Goal: Task Accomplishment & Management: Use online tool/utility

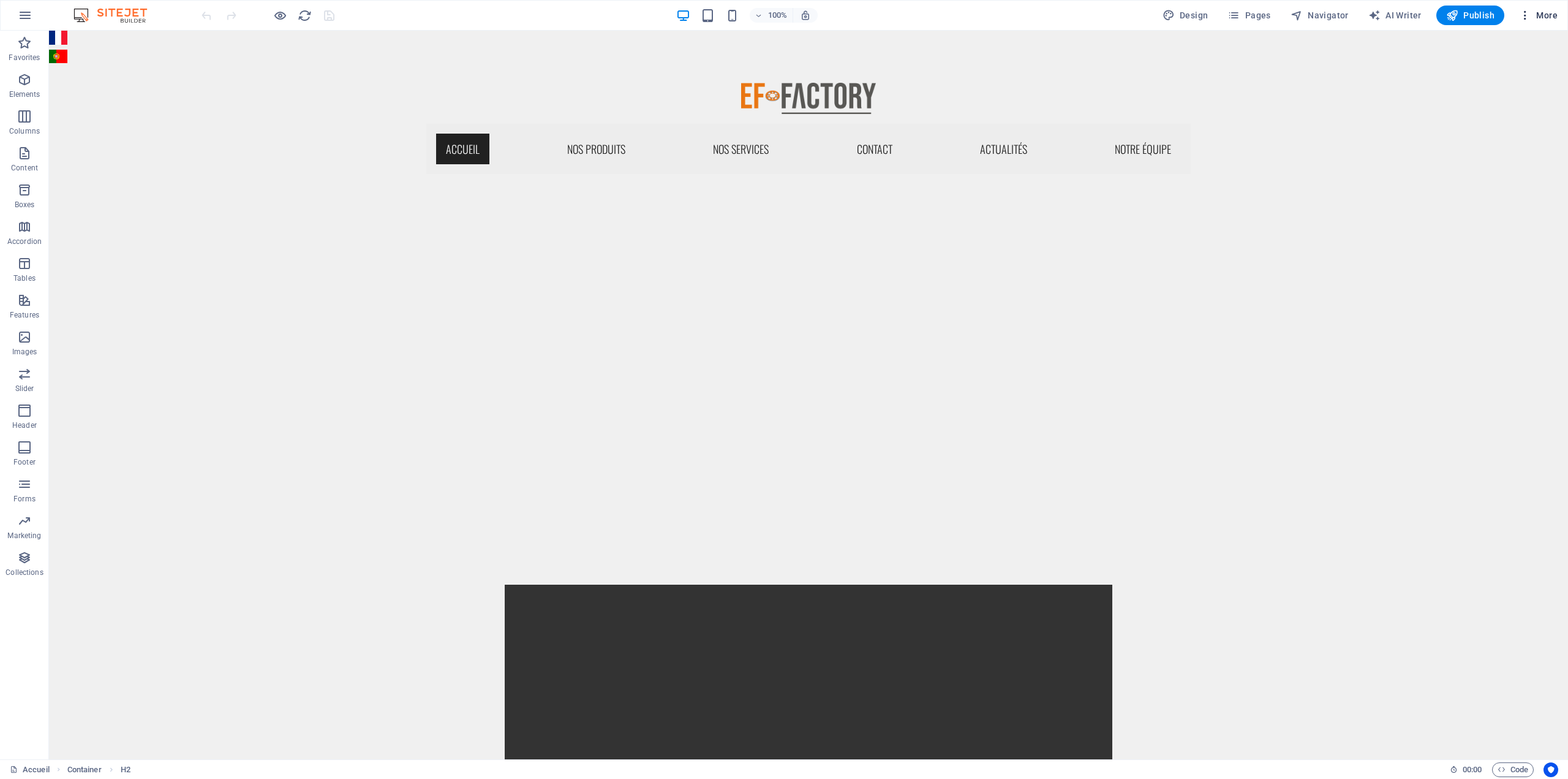
click at [1525, 18] on icon "button" at bounding box center [1525, 15] width 12 height 12
click at [1513, 188] on h6 "Files & Stock Photos" at bounding box center [1512, 195] width 73 height 15
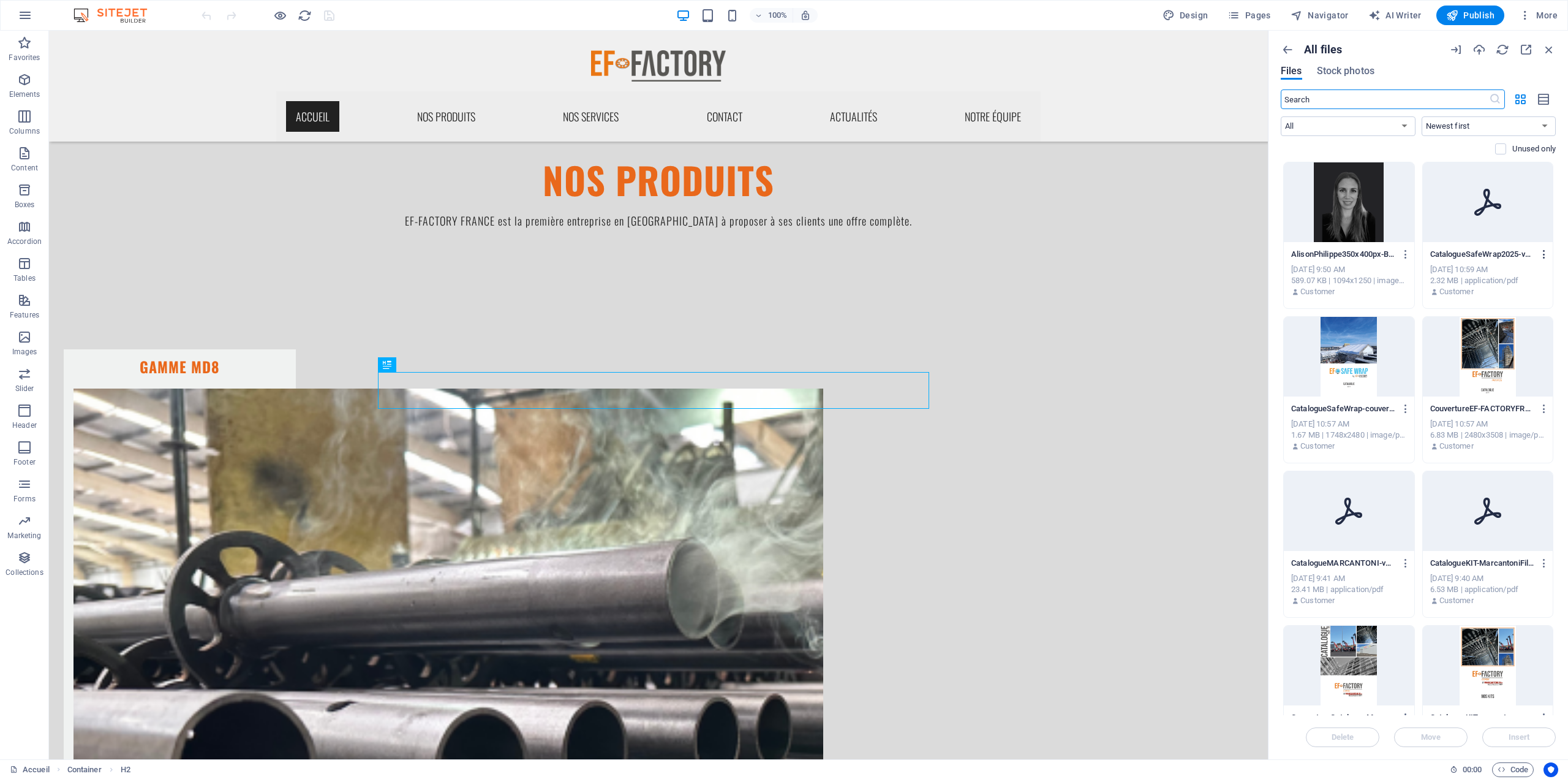
click at [1541, 253] on icon "button" at bounding box center [1544, 254] width 11 height 11
click at [1417, 310] on div at bounding box center [784, 389] width 1568 height 779
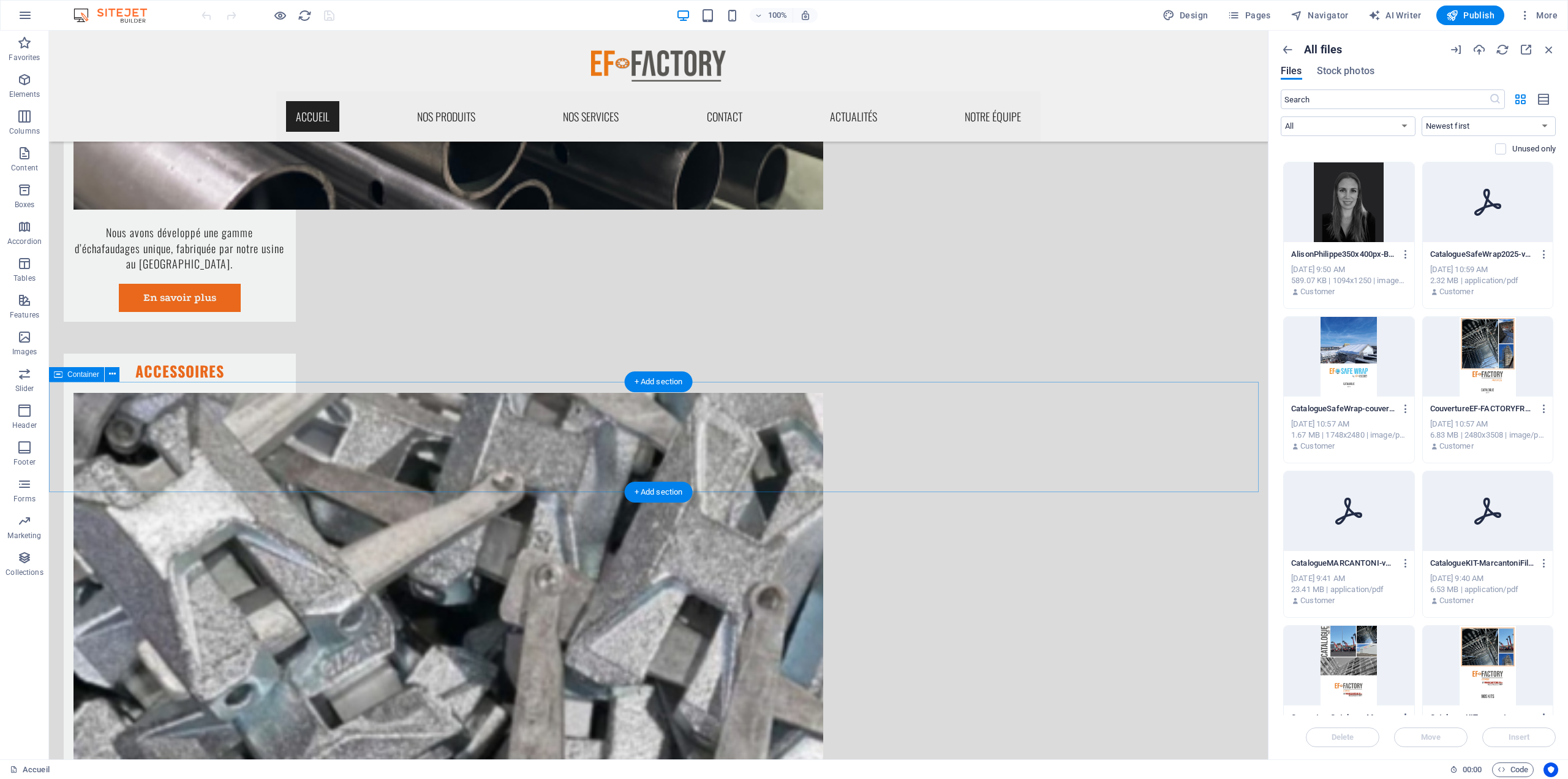
scroll to position [1537, 0]
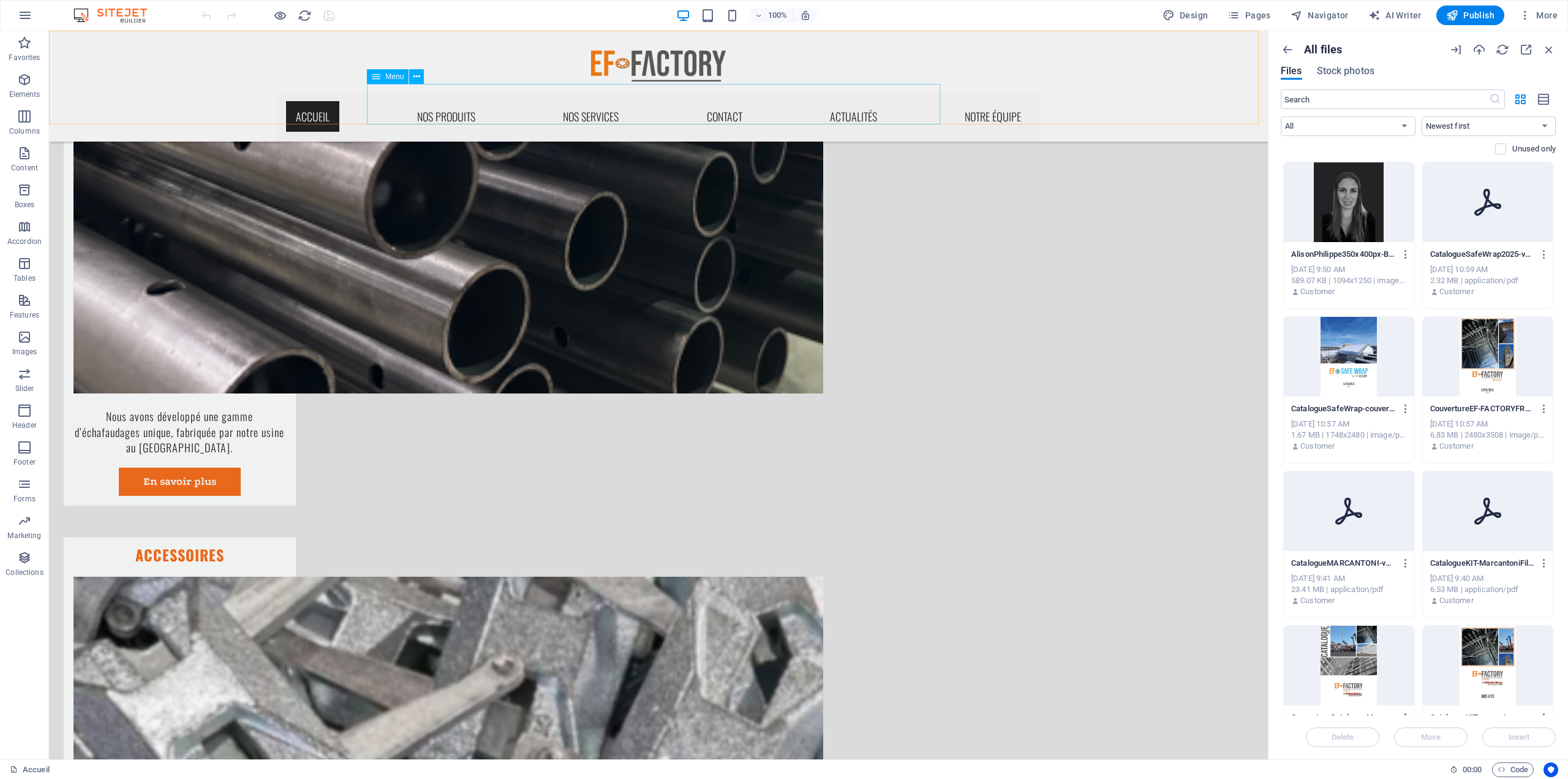
click at [504, 109] on nav "Accueil Nos produits GAMME MD8 Accessoires EF-SAFE WRAP Nos services Bureau d'é…" at bounding box center [659, 116] width 765 height 50
drag, startPoint x: 1269, startPoint y: 11, endPoint x: 1216, endPoint y: 1, distance: 53.9
click at [1269, 11] on span "Pages" at bounding box center [1249, 15] width 43 height 12
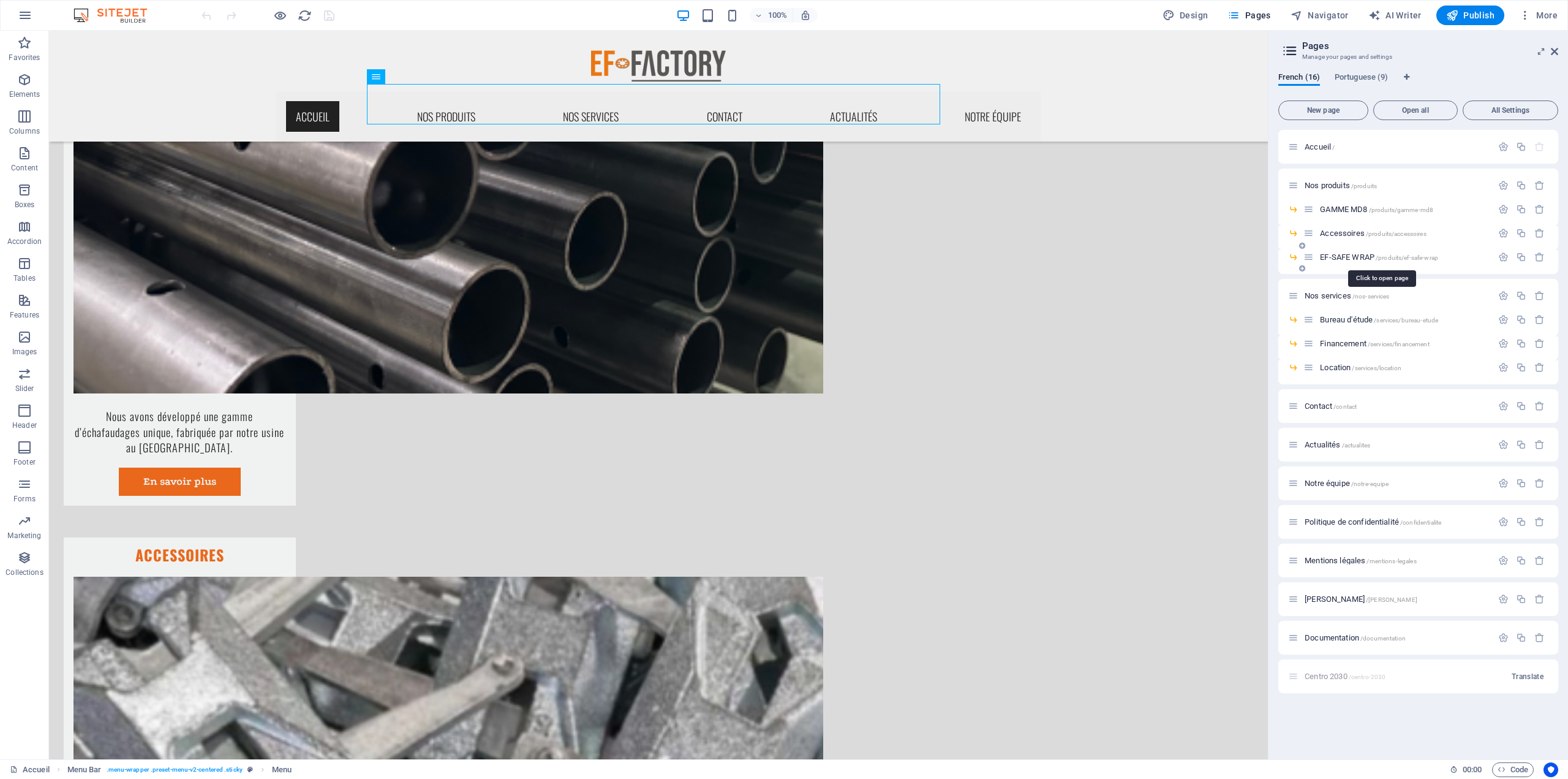
click at [1326, 257] on span "EF-SAFE WRAP /produits/ef-safe-wrap" at bounding box center [1379, 257] width 118 height 9
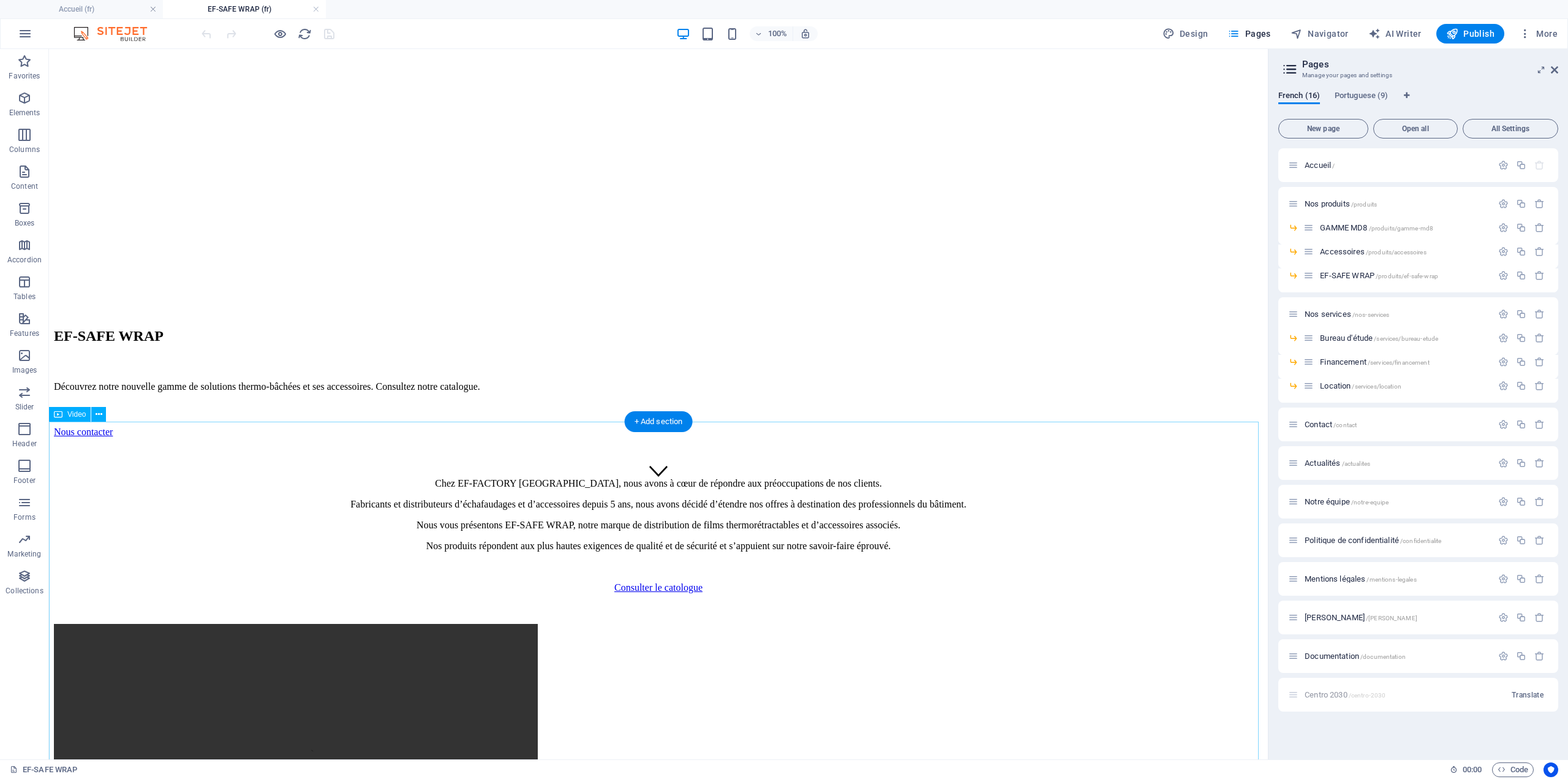
scroll to position [241, 0]
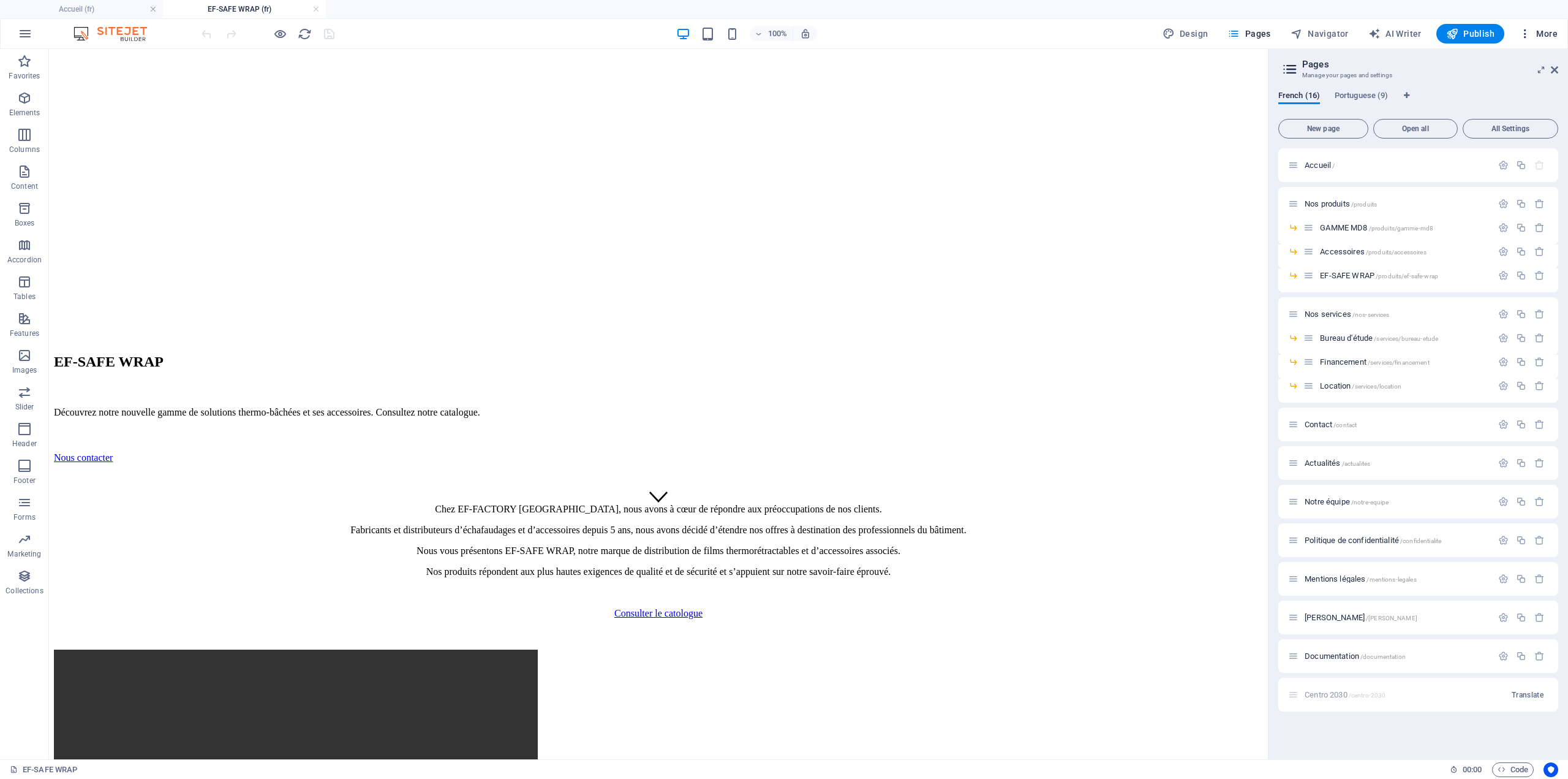
click at [1527, 31] on icon "button" at bounding box center [1525, 33] width 12 height 12
click at [1490, 208] on h6 "Files & Stock Photos" at bounding box center [1512, 213] width 73 height 15
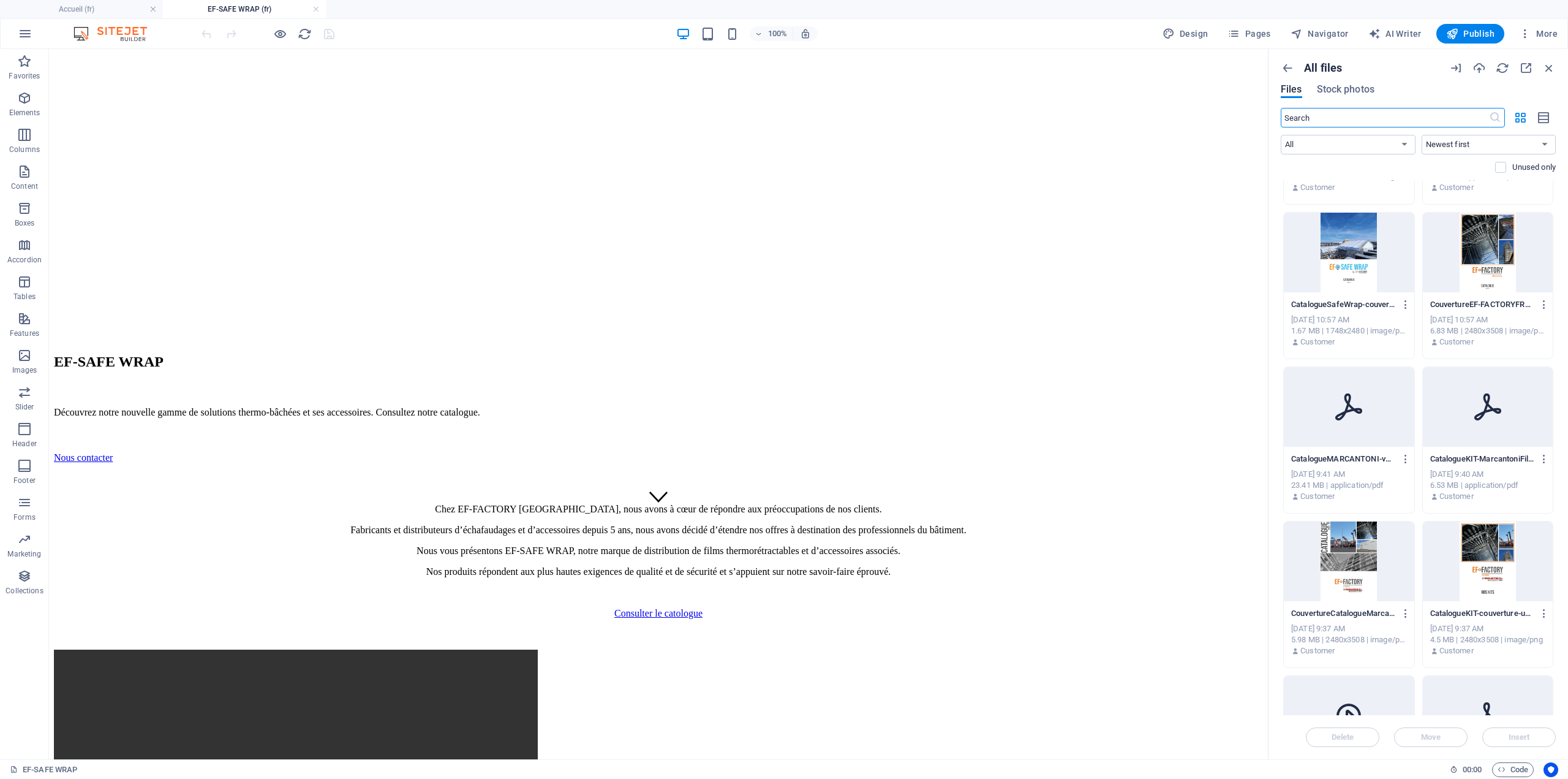
scroll to position [0, 0]
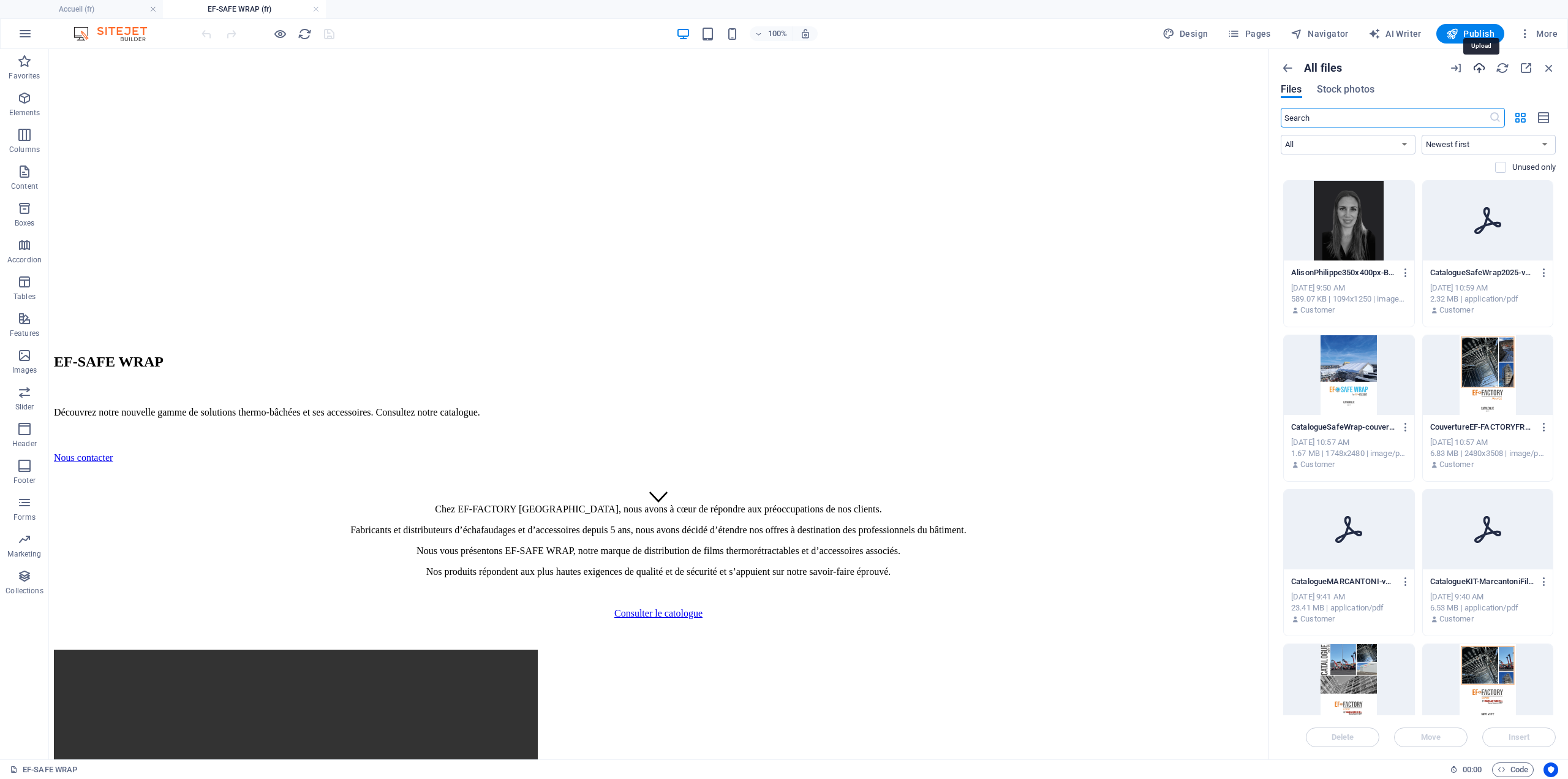
click at [1483, 73] on icon "button" at bounding box center [1479, 68] width 13 height 13
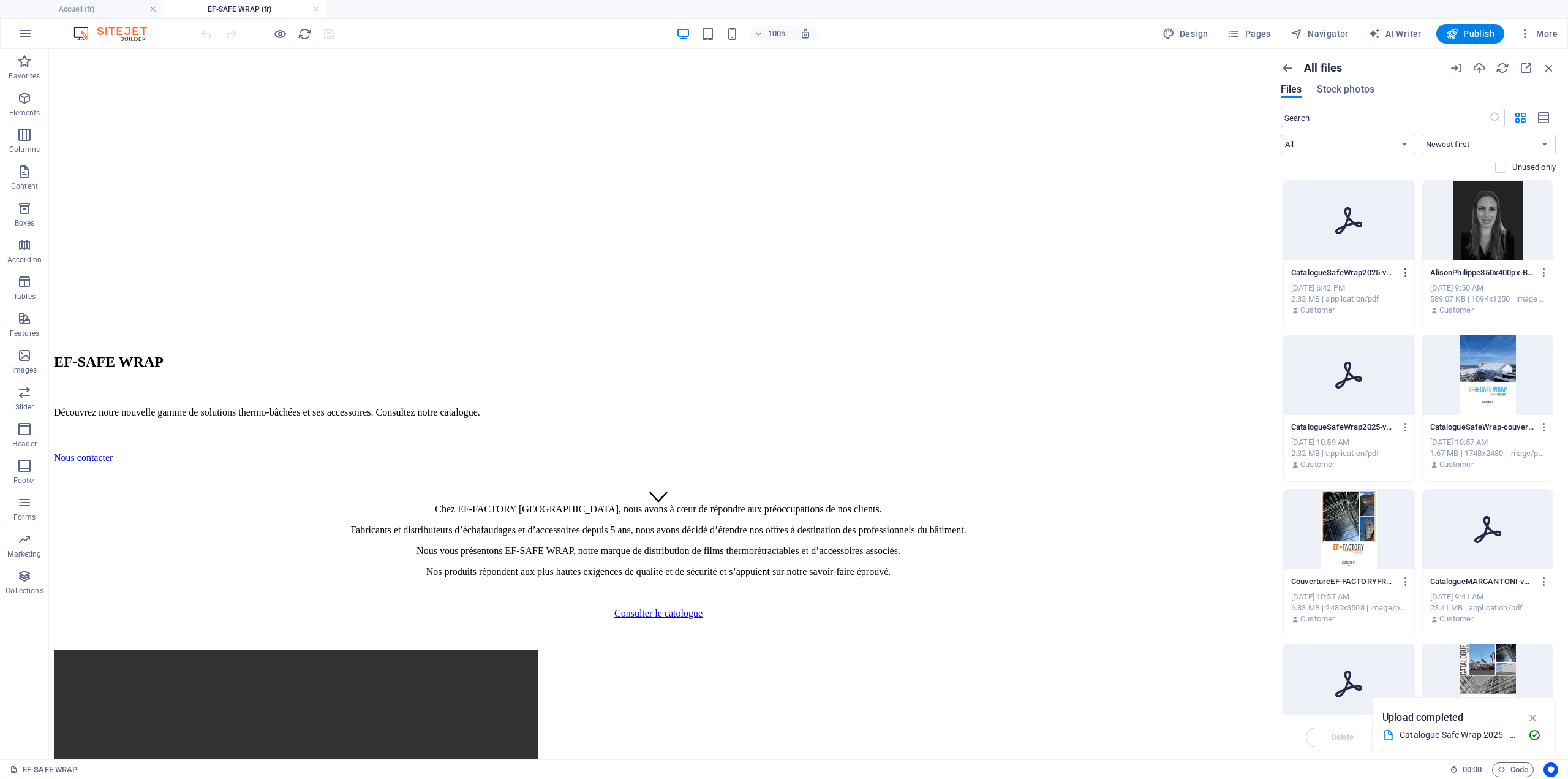
click at [1403, 273] on icon "button" at bounding box center [1405, 273] width 11 height 11
click at [1403, 273] on div at bounding box center [784, 389] width 1568 height 779
click at [707, 608] on div "Consulter le catologue" at bounding box center [658, 613] width 1209 height 11
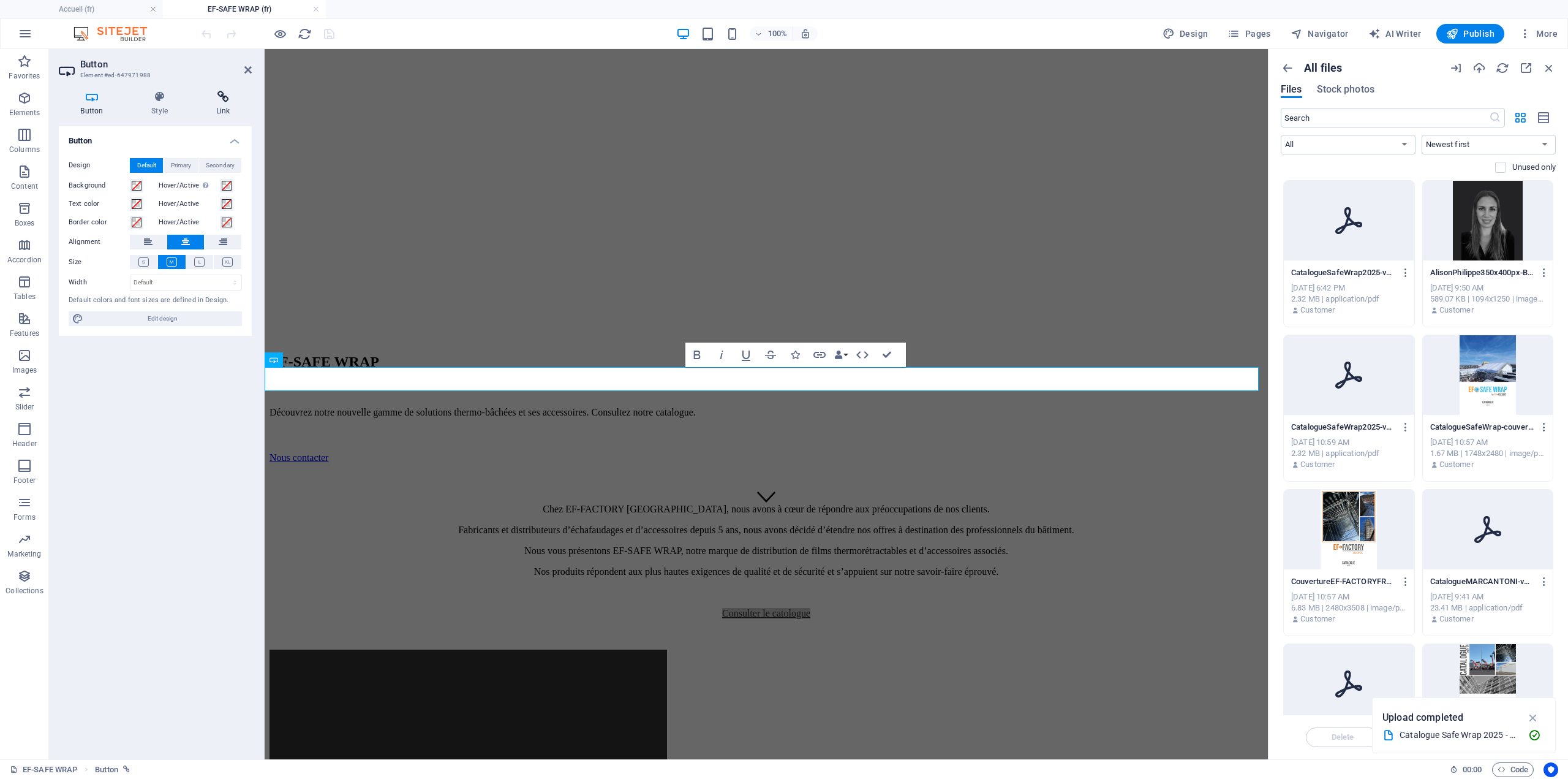
click at [220, 109] on h4 "Link" at bounding box center [223, 103] width 57 height 26
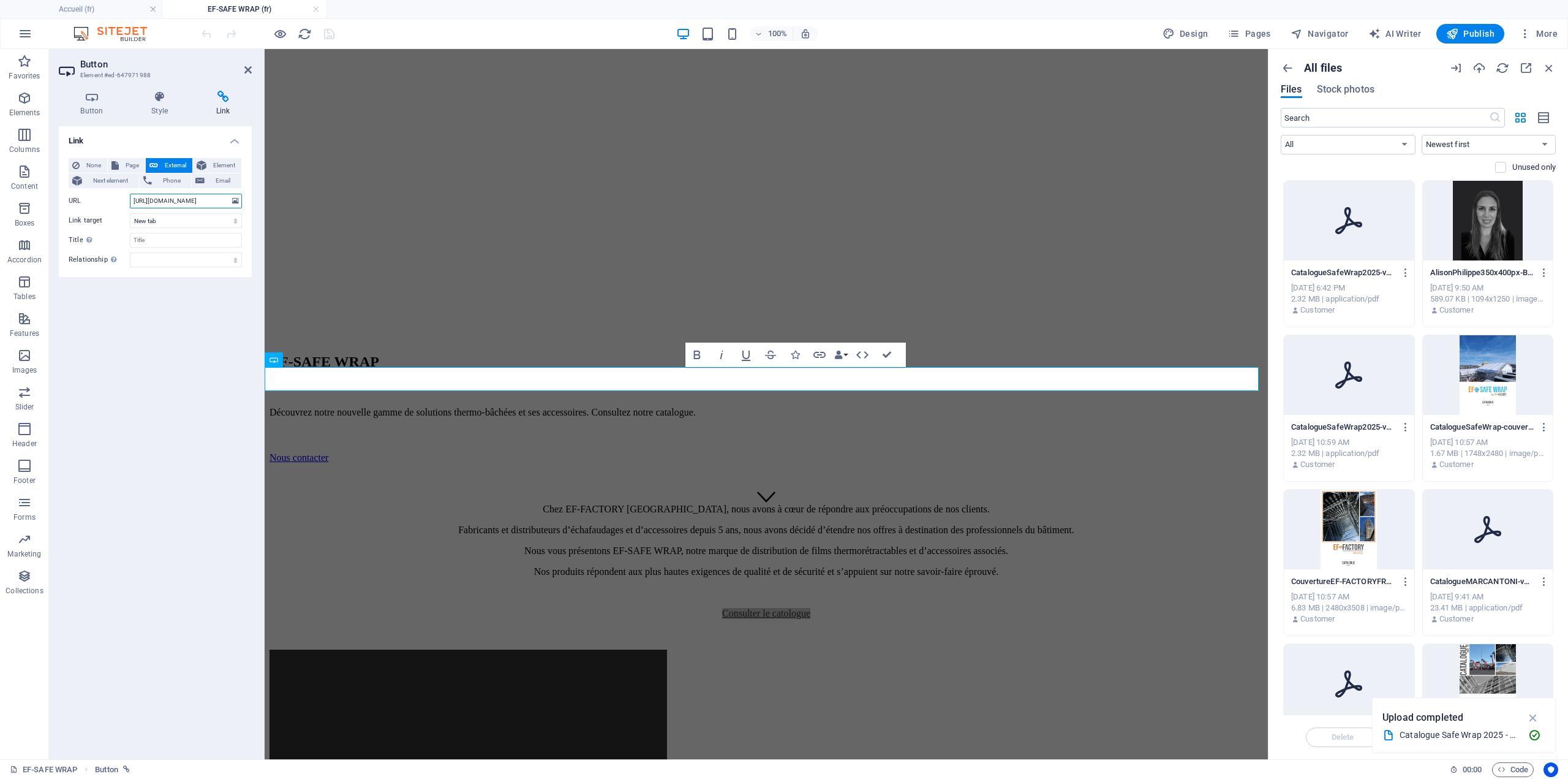
click at [178, 199] on input "[URL][DOMAIN_NAME]" at bounding box center [186, 201] width 112 height 15
click at [238, 204] on icon at bounding box center [236, 201] width 7 height 13
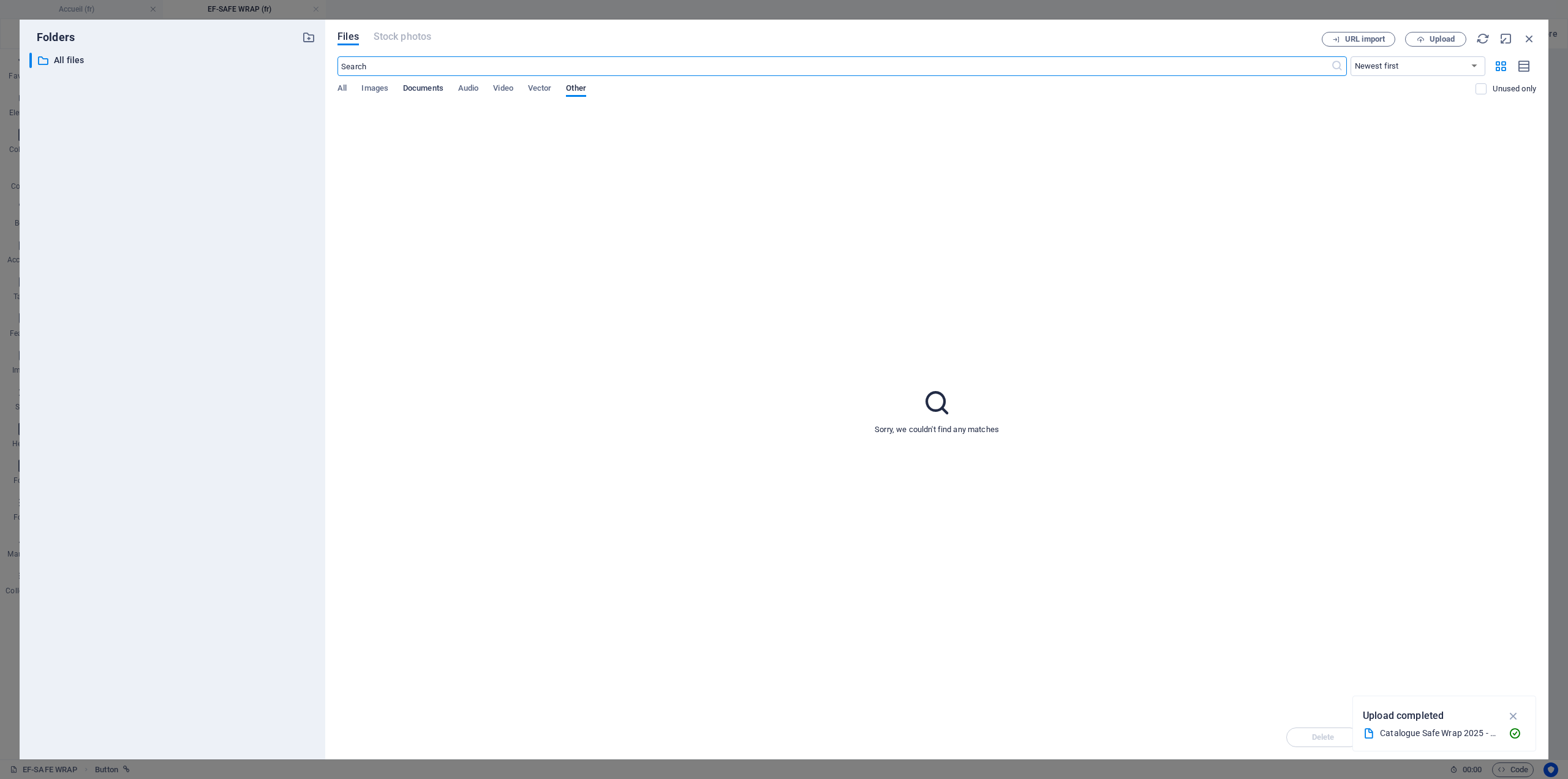
click at [434, 93] on span "Documents" at bounding box center [423, 89] width 41 height 17
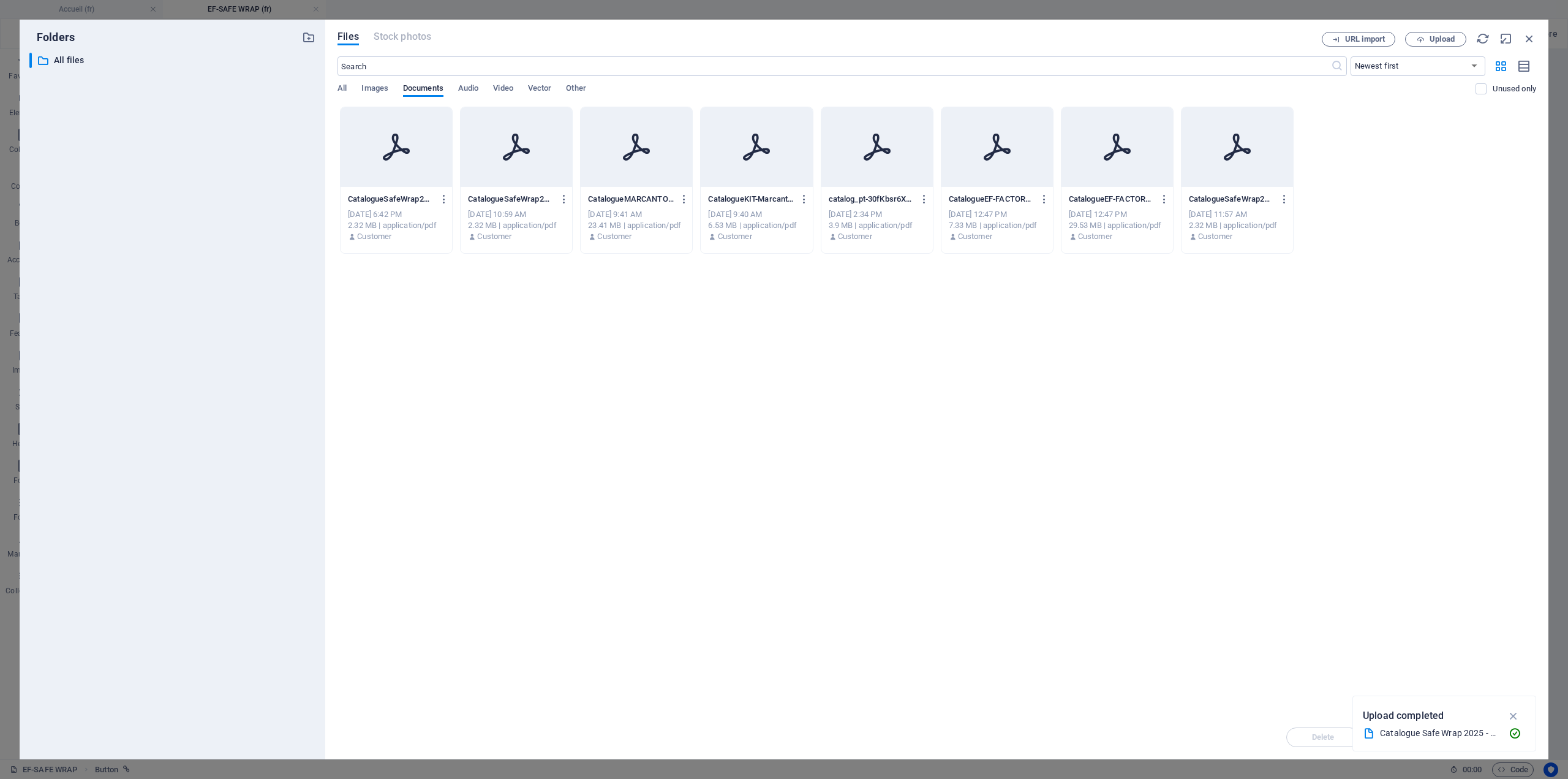
click at [398, 173] on div at bounding box center [396, 147] width 111 height 80
click at [1517, 714] on icon "button" at bounding box center [1513, 716] width 14 height 13
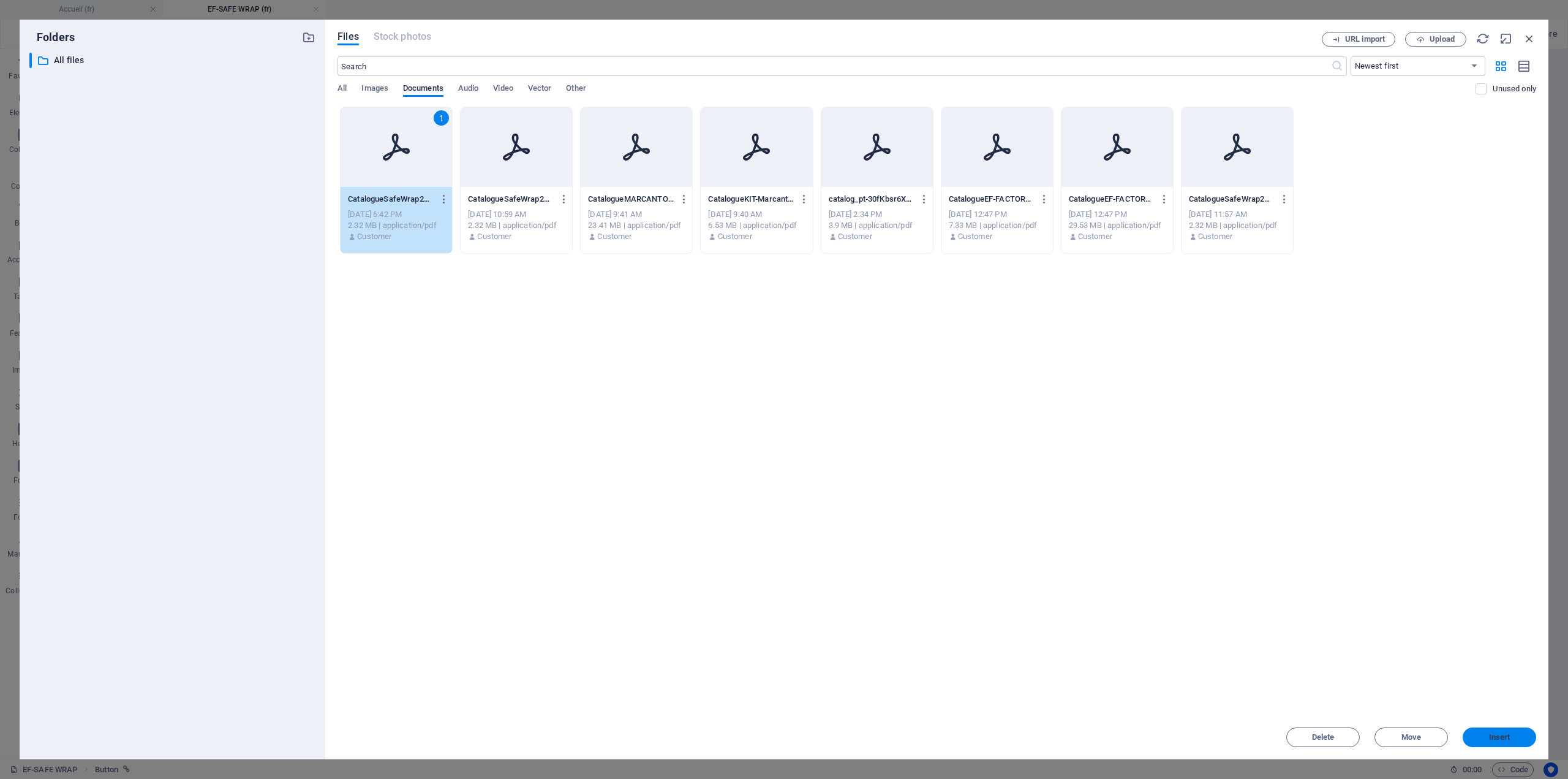
click at [1491, 734] on span "Insert" at bounding box center [1500, 737] width 21 height 7
type input "[URL][DOMAIN_NAME]"
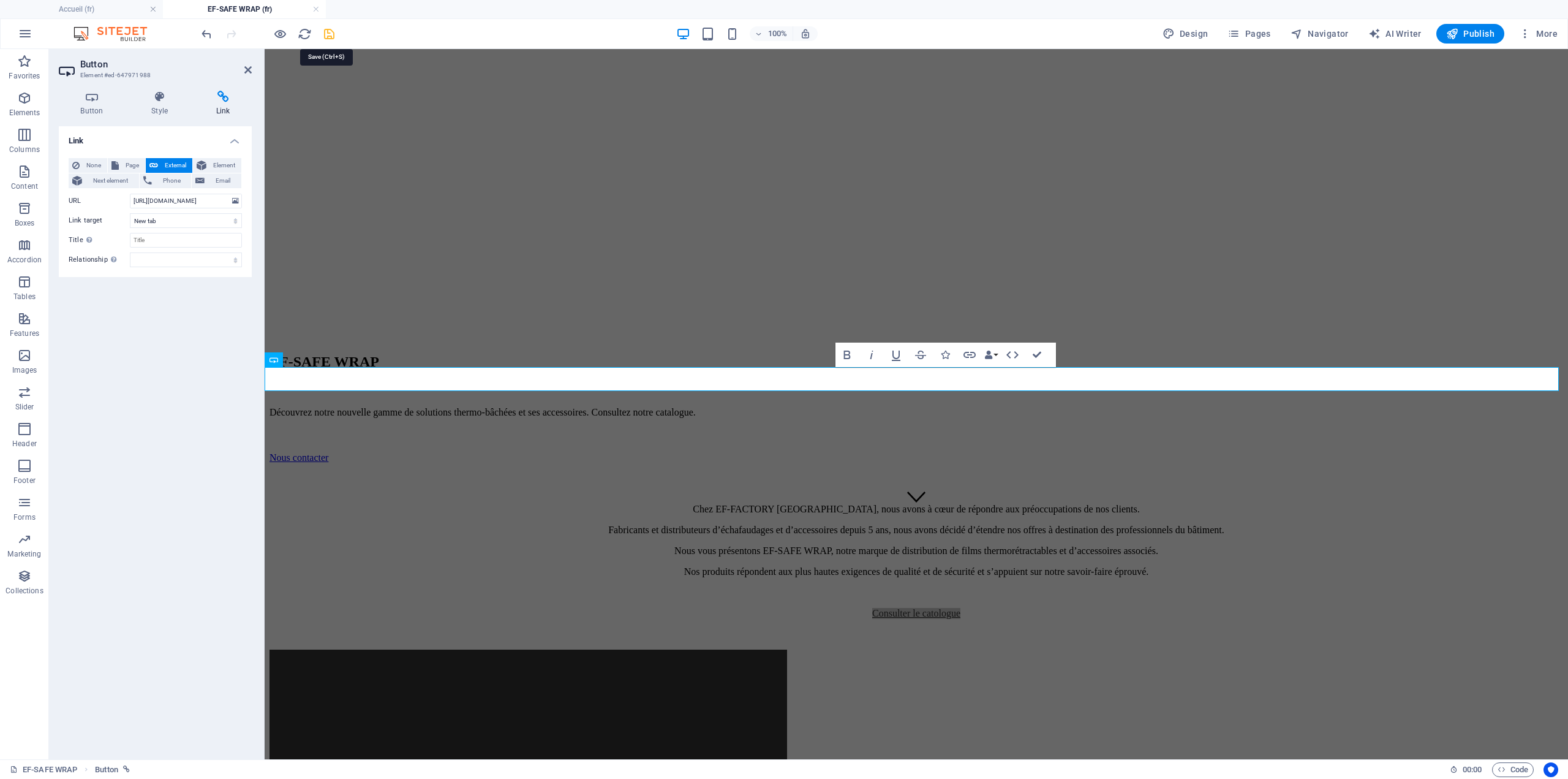
click at [326, 35] on icon "save" at bounding box center [329, 33] width 14 height 14
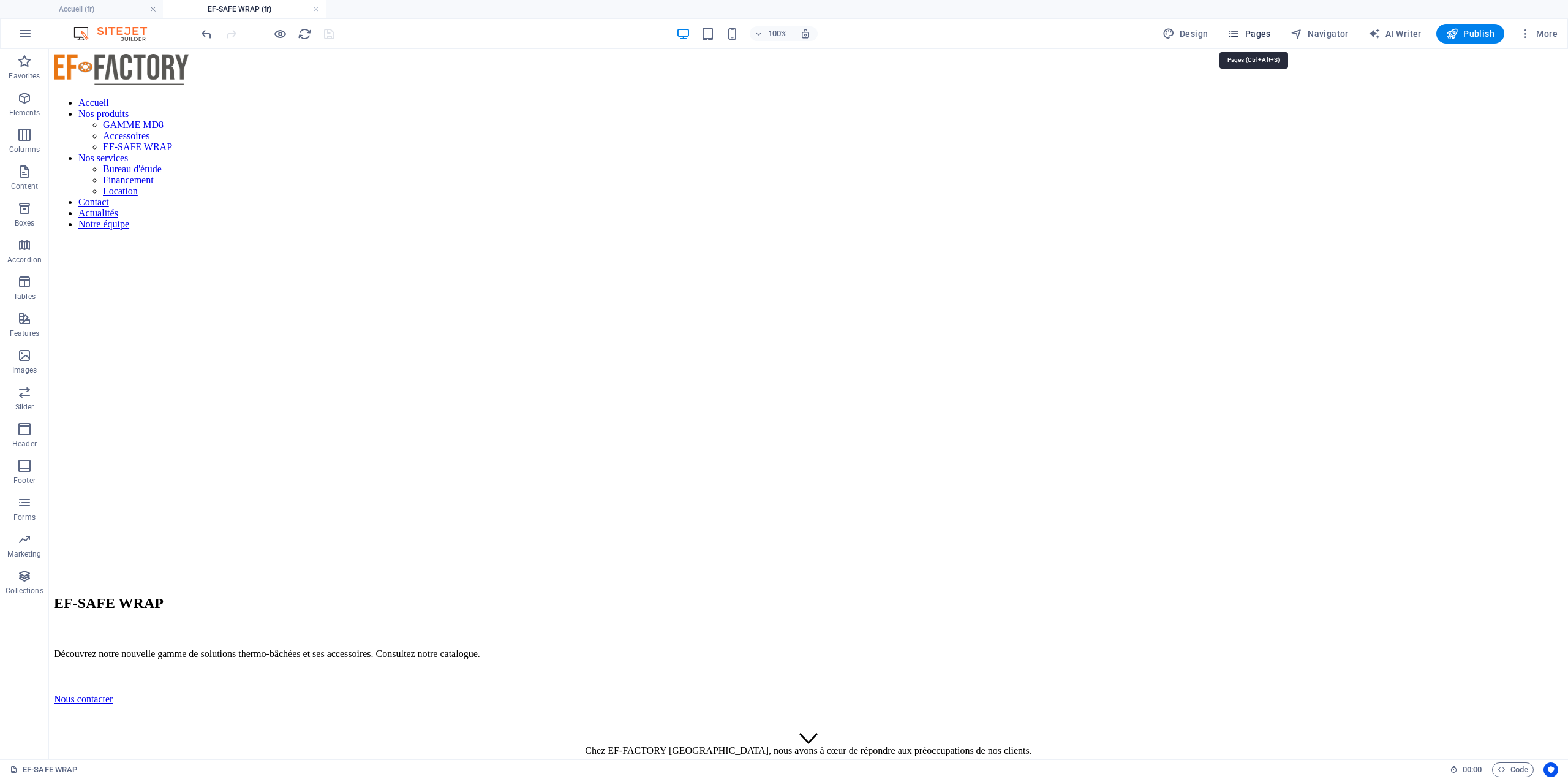
click at [1247, 37] on span "Pages" at bounding box center [1249, 33] width 43 height 12
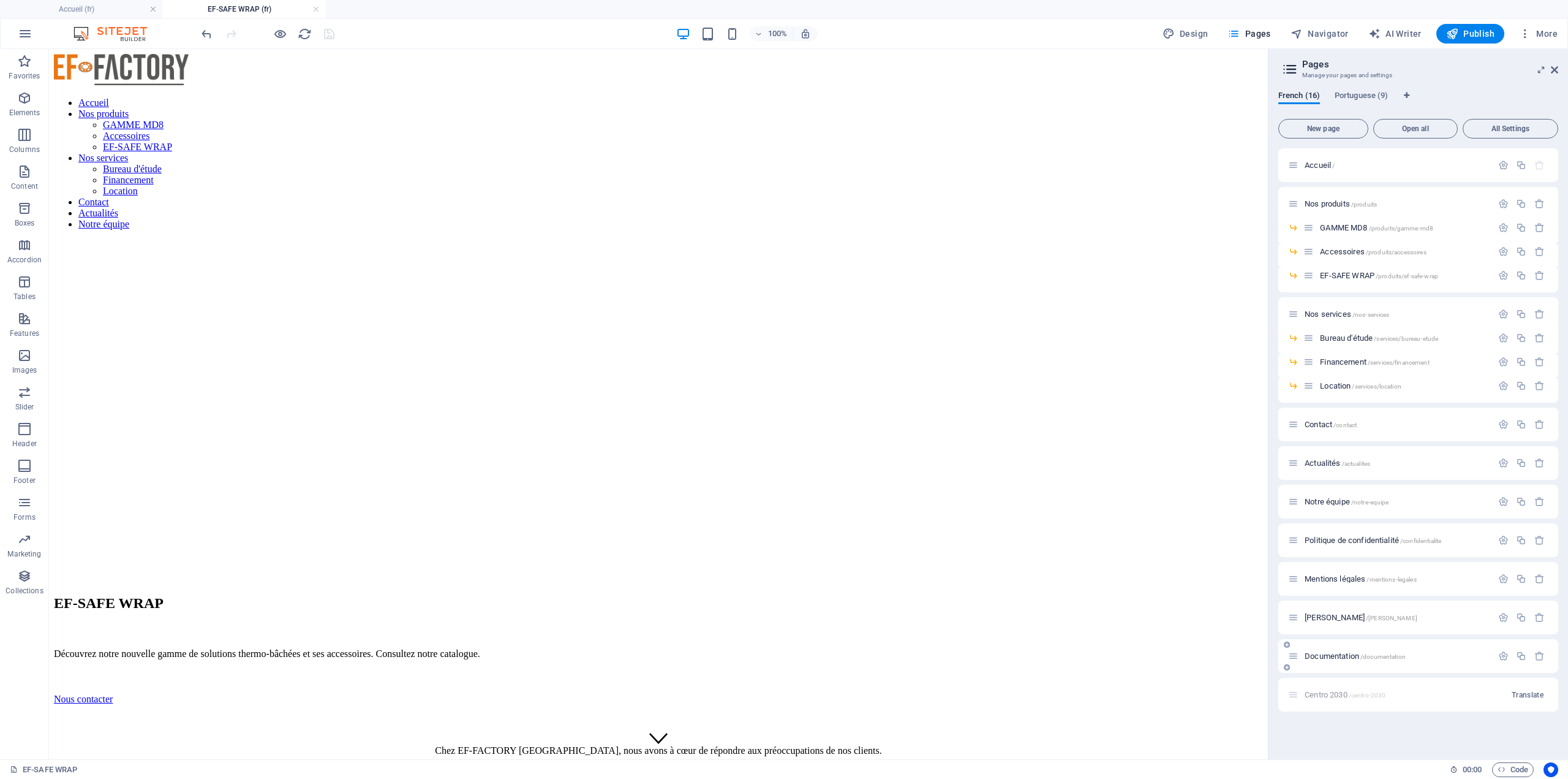
click at [1346, 656] on span "Documentation /documentation" at bounding box center [1356, 656] width 101 height 9
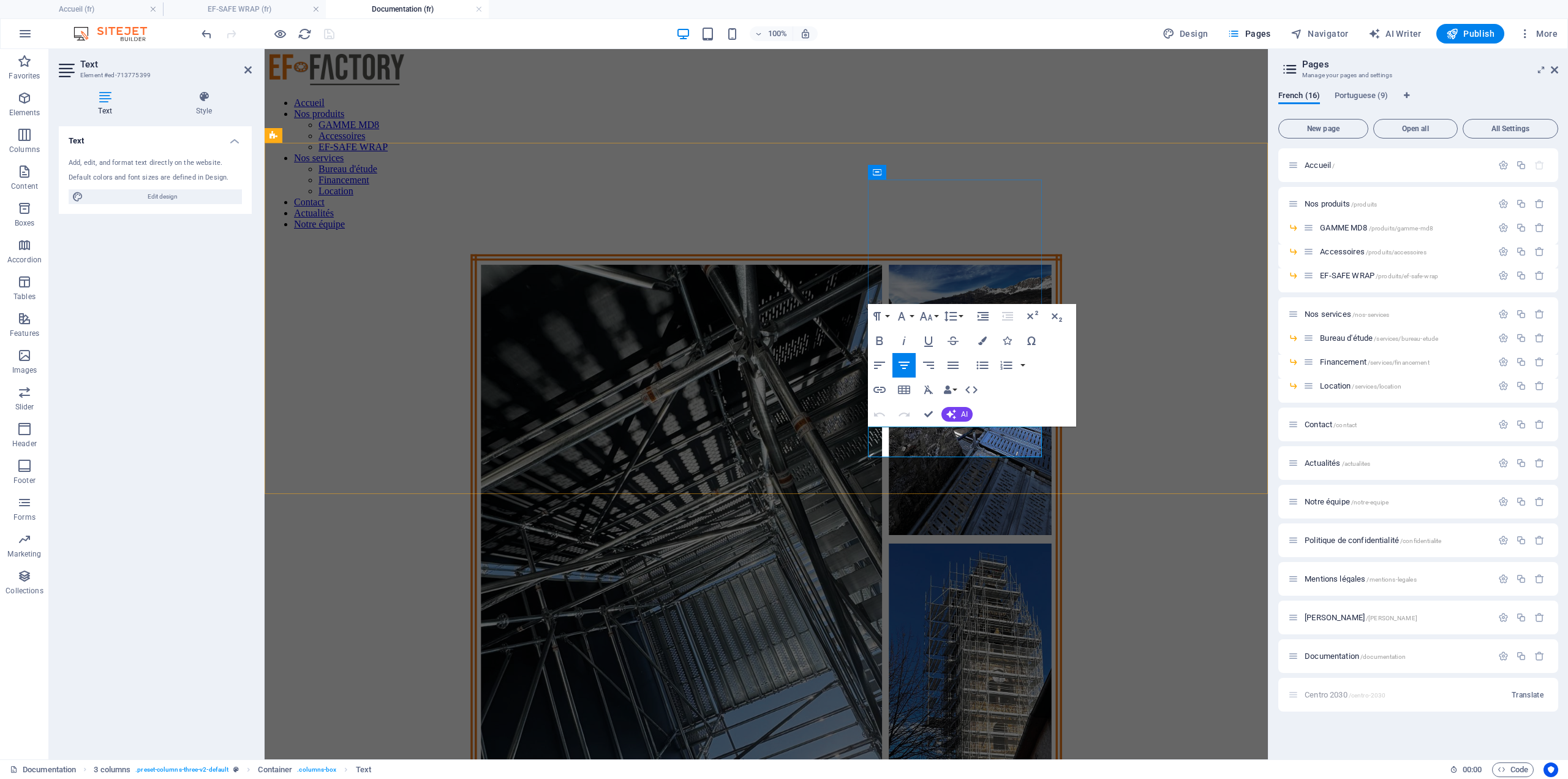
click at [981, 422] on icon "button" at bounding box center [979, 422] width 12 height 11
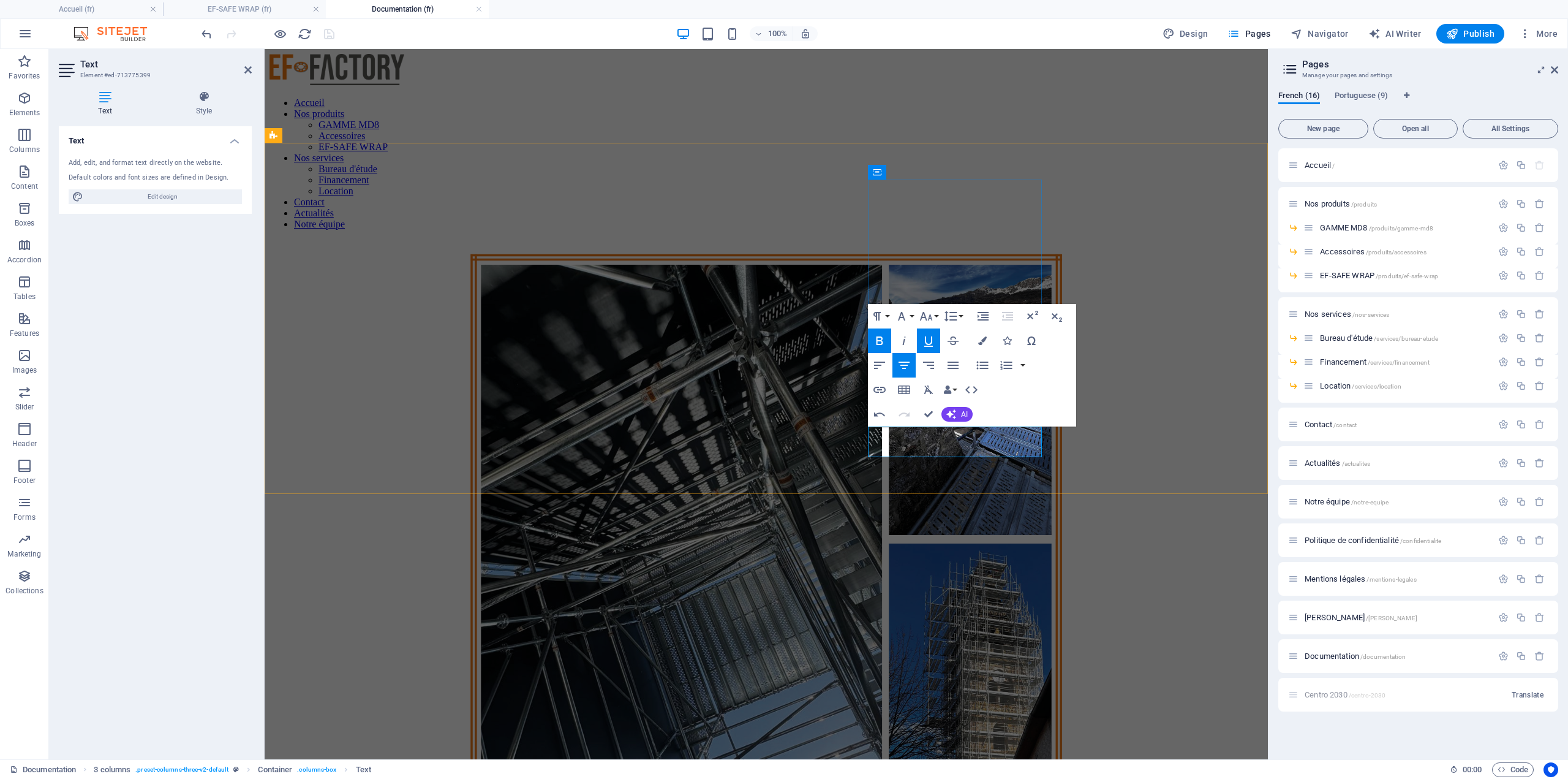
click at [885, 393] on icon "button" at bounding box center [880, 390] width 15 height 15
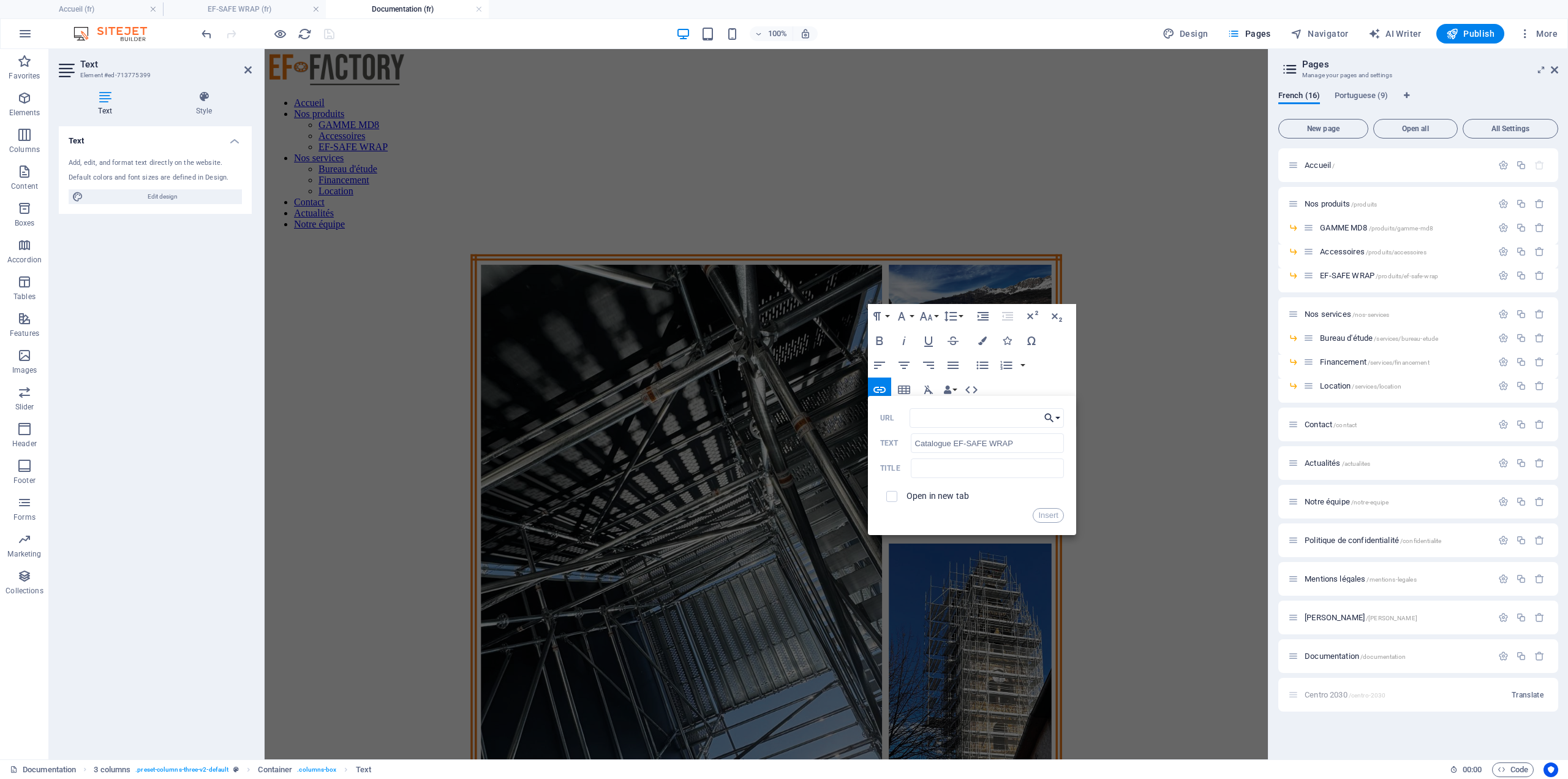
click at [1048, 418] on icon "button" at bounding box center [1049, 418] width 9 height 9
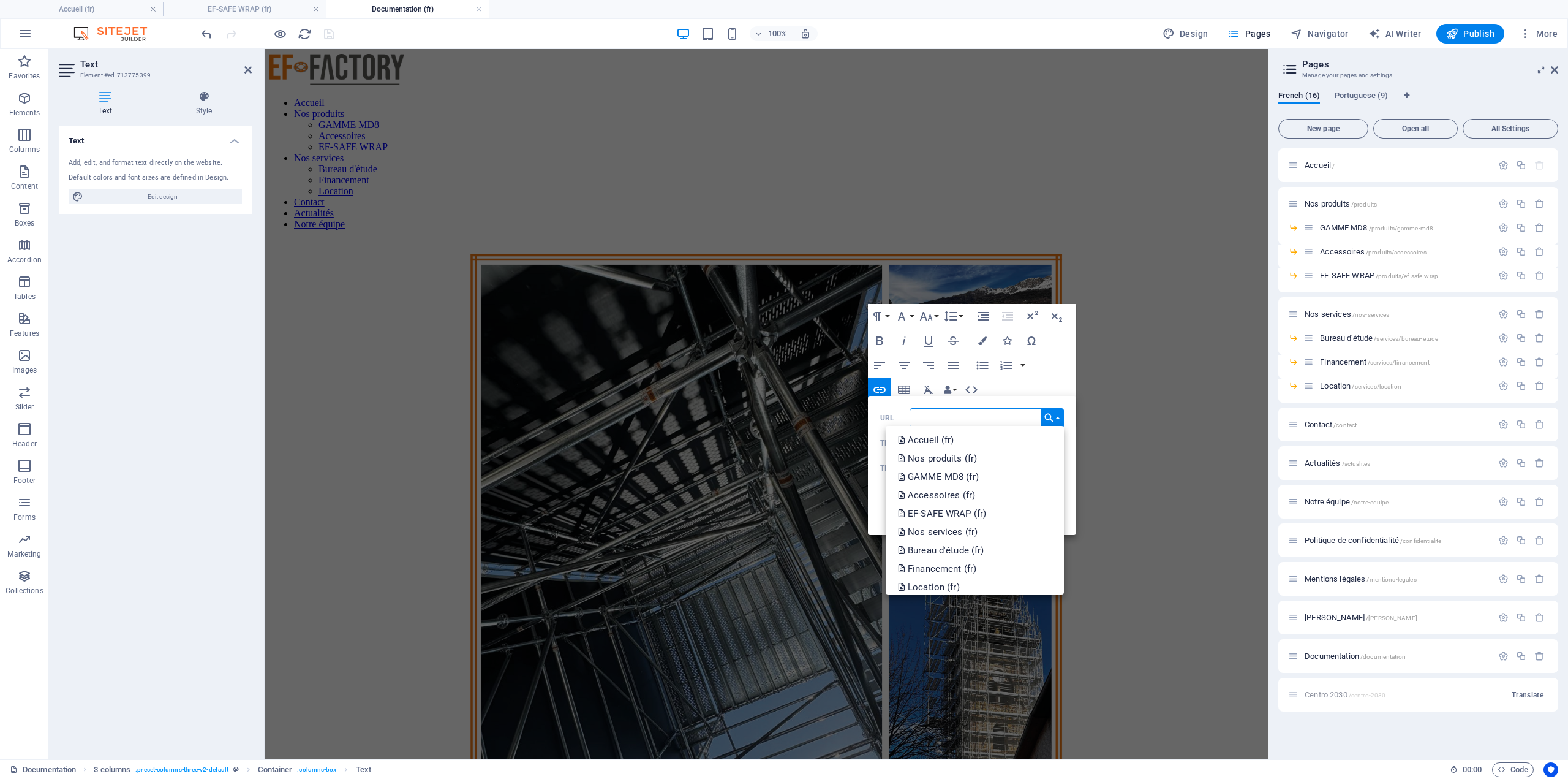
click at [1010, 417] on input "URL" at bounding box center [987, 418] width 155 height 19
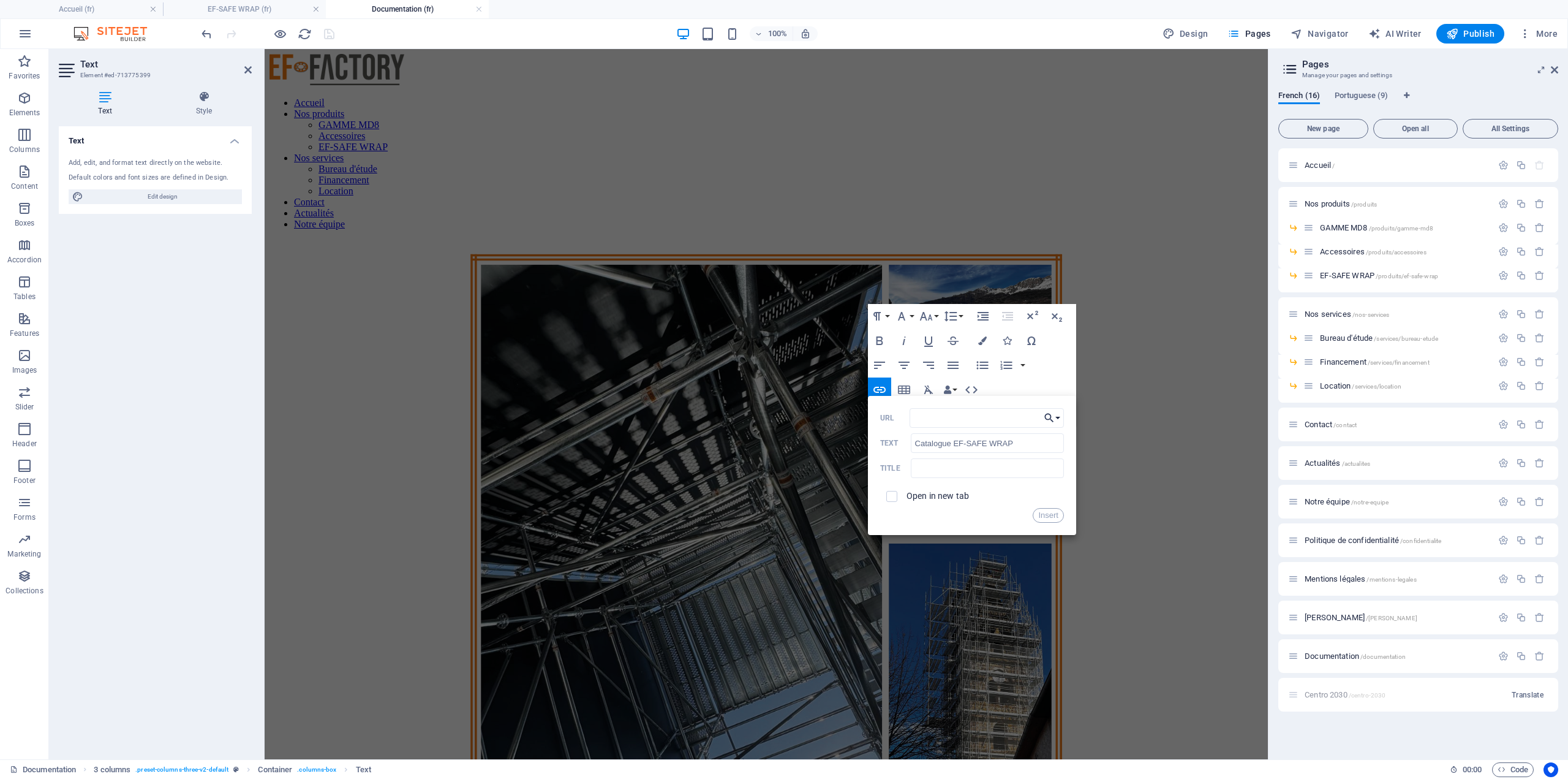
click at [1049, 420] on icon "button" at bounding box center [1049, 418] width 12 height 15
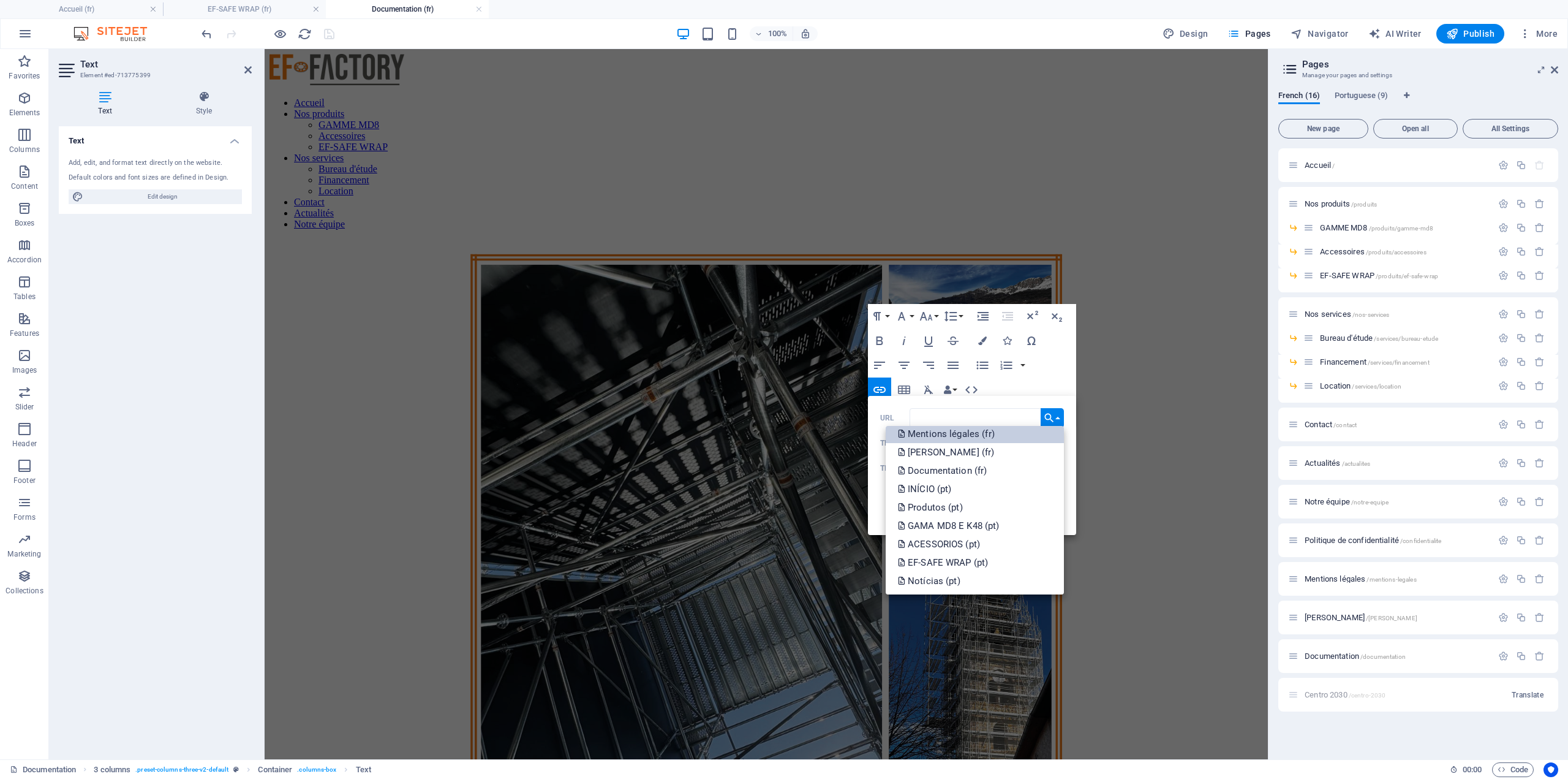
scroll to position [319, 0]
click at [948, 581] on p "Choose file ..." at bounding box center [933, 581] width 71 height 19
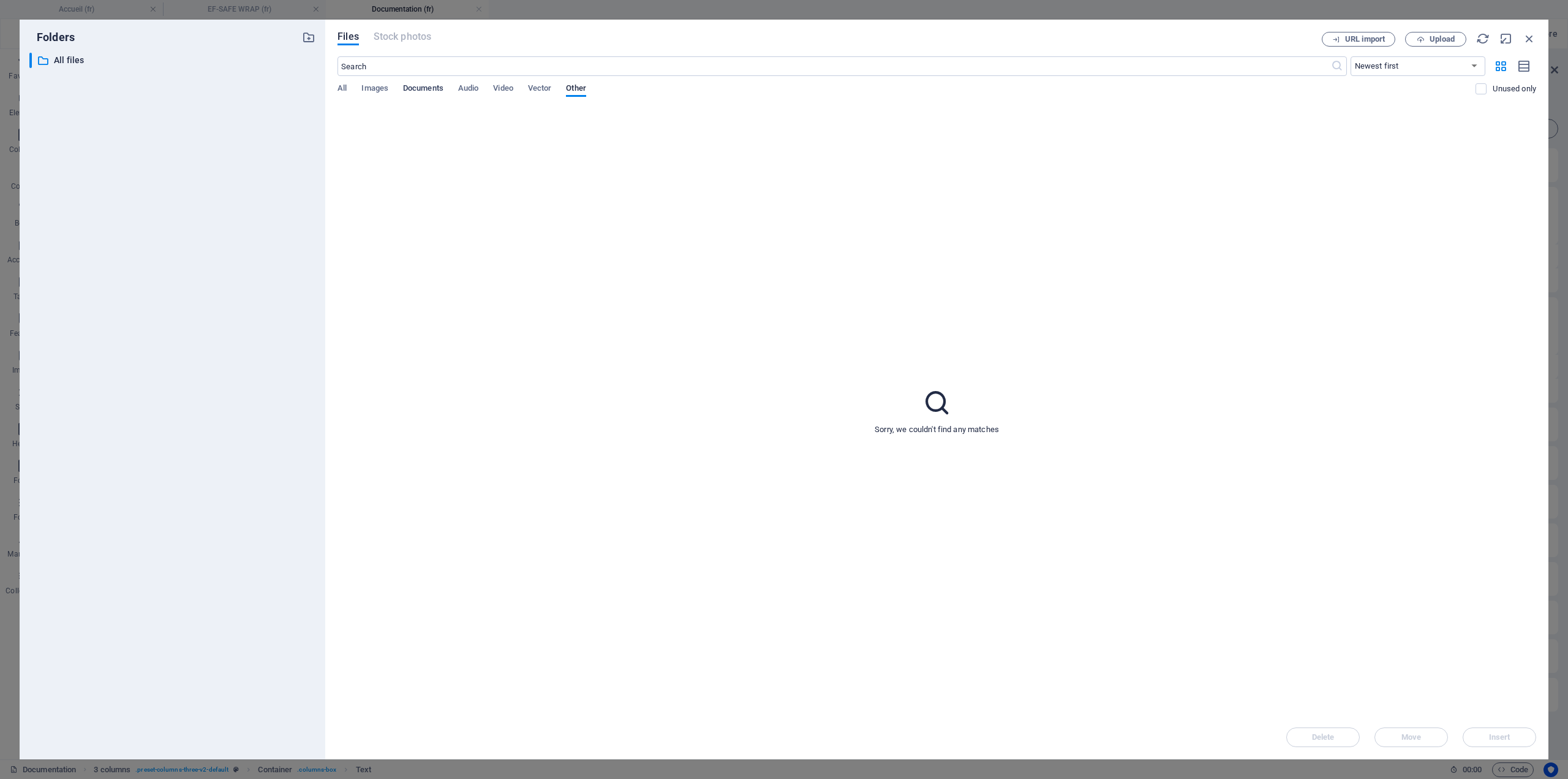
click at [415, 91] on span "Documents" at bounding box center [423, 89] width 41 height 17
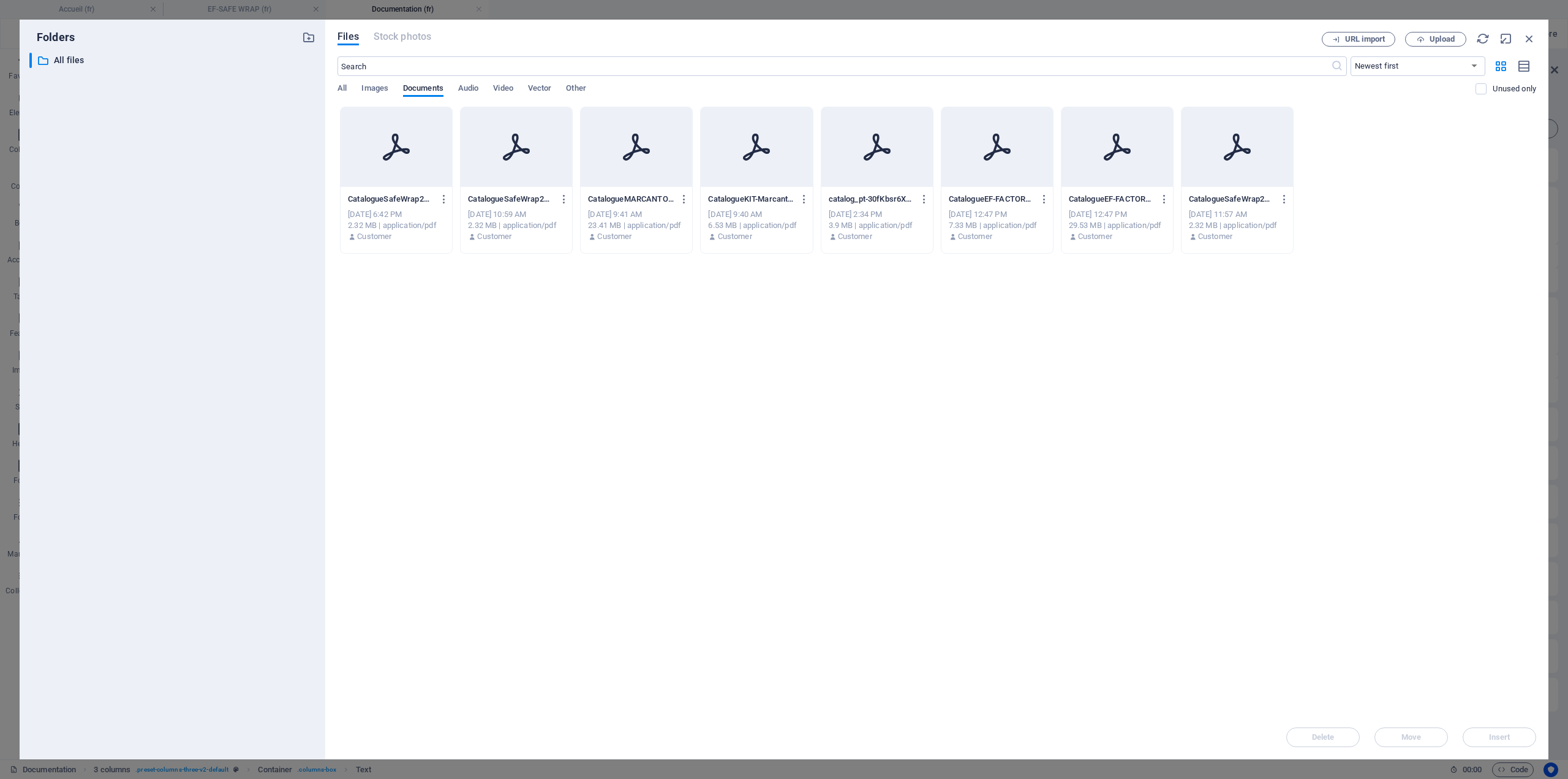
click at [404, 141] on icon at bounding box center [396, 147] width 29 height 29
click at [1491, 736] on span "Insert" at bounding box center [1500, 737] width 21 height 7
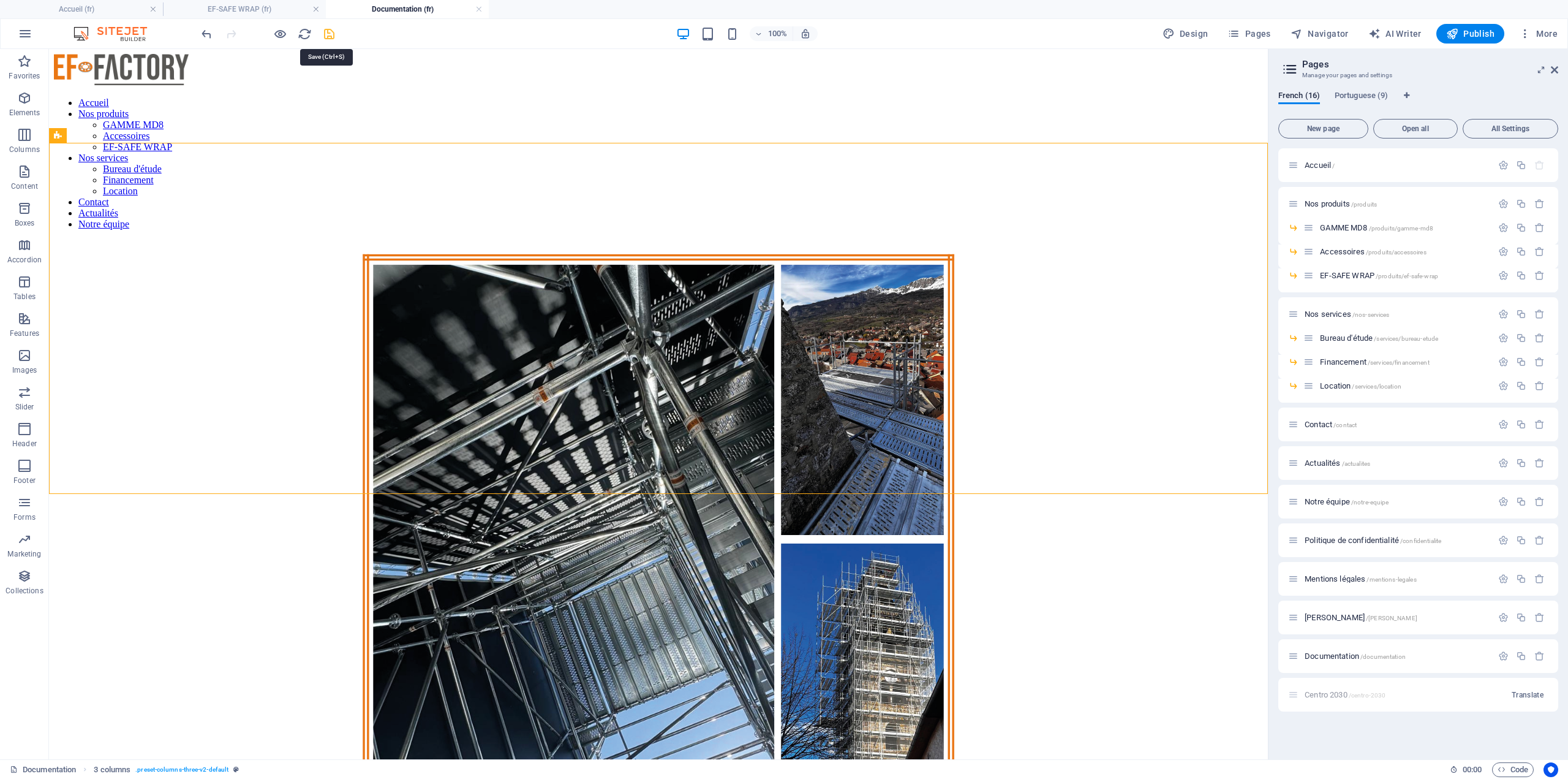
click at [323, 33] on icon "save" at bounding box center [329, 33] width 14 height 14
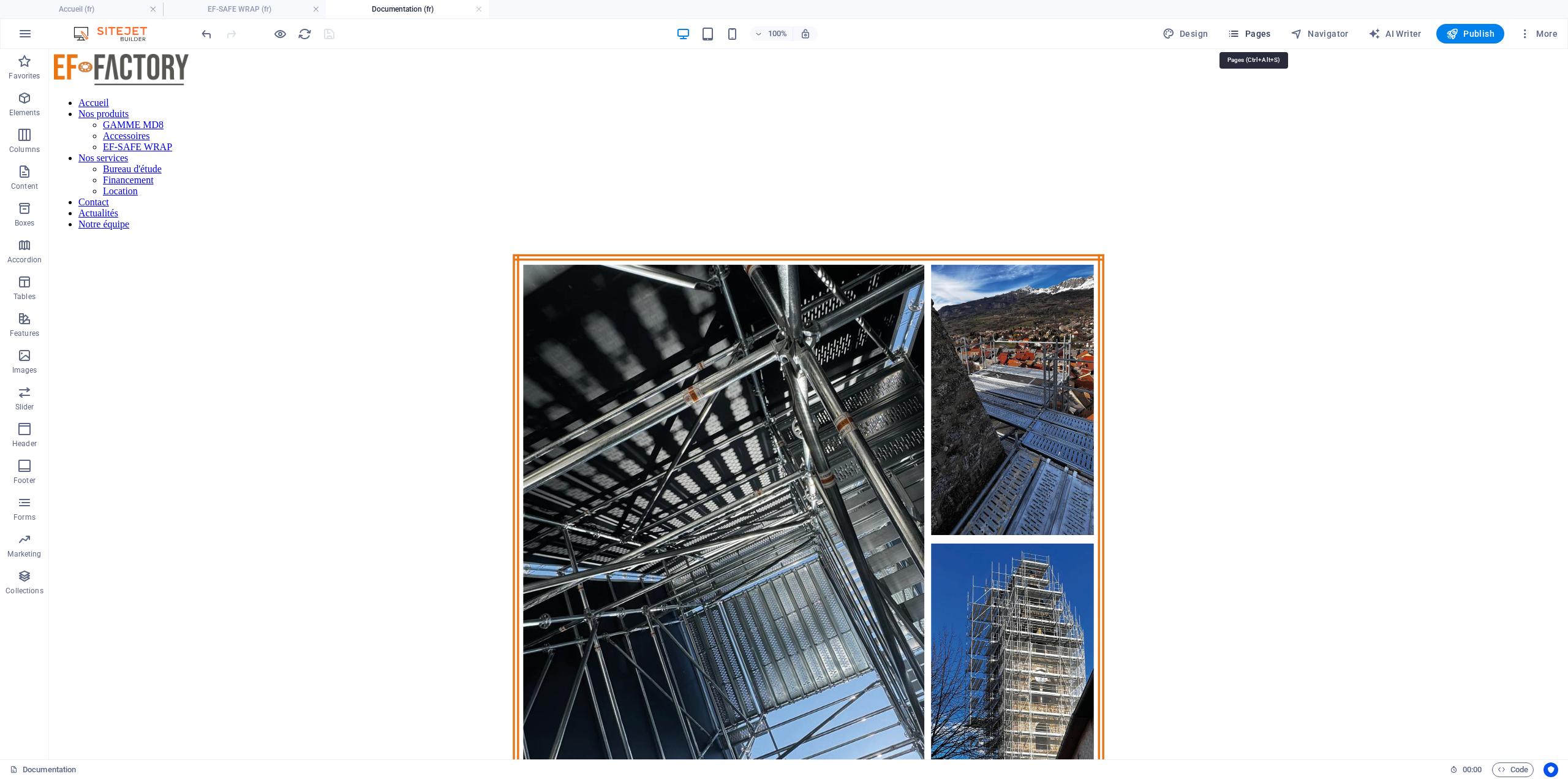
click at [1253, 37] on span "Pages" at bounding box center [1249, 33] width 43 height 12
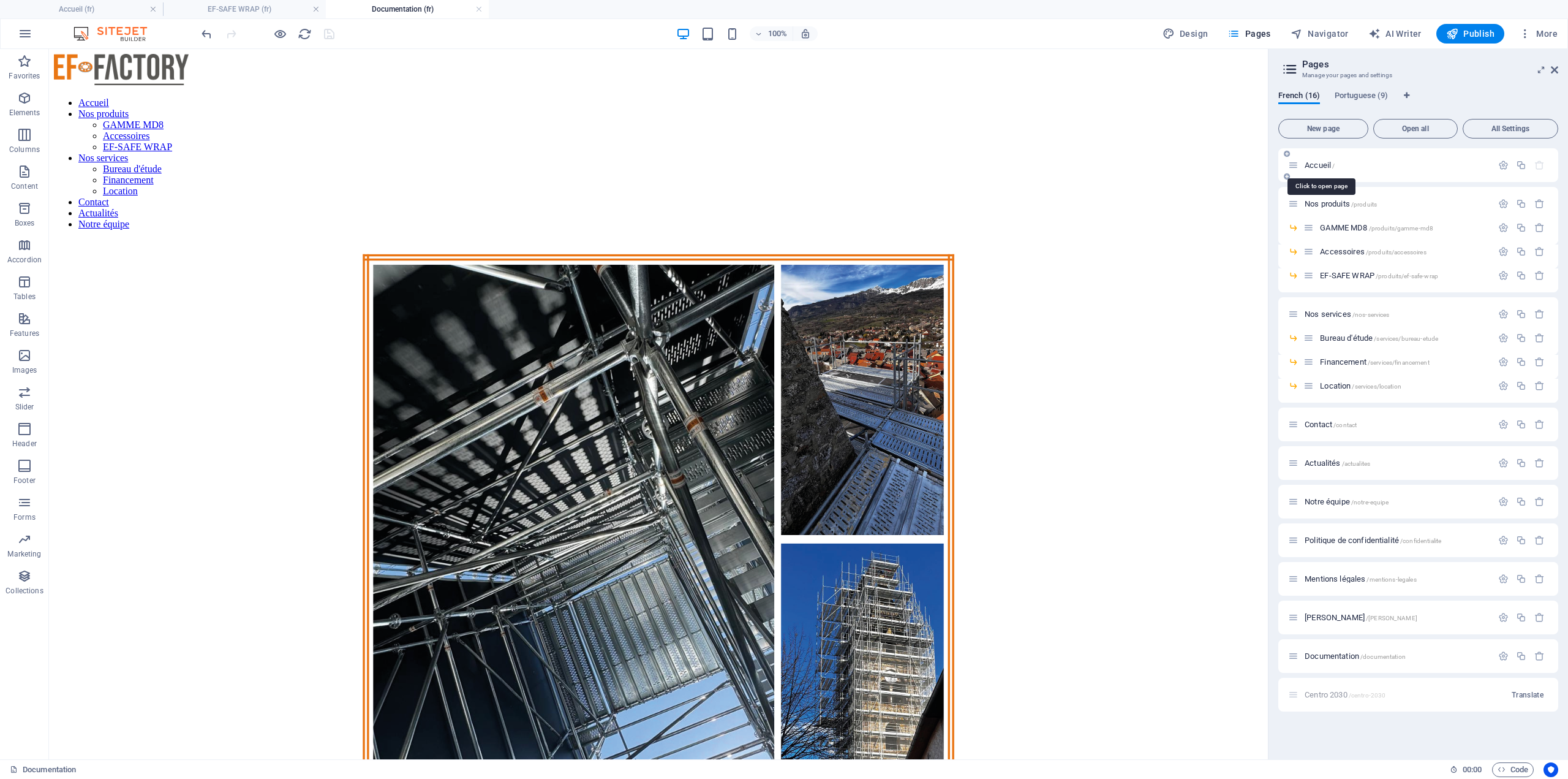
click at [1314, 166] on span "Accueil /" at bounding box center [1320, 165] width 30 height 9
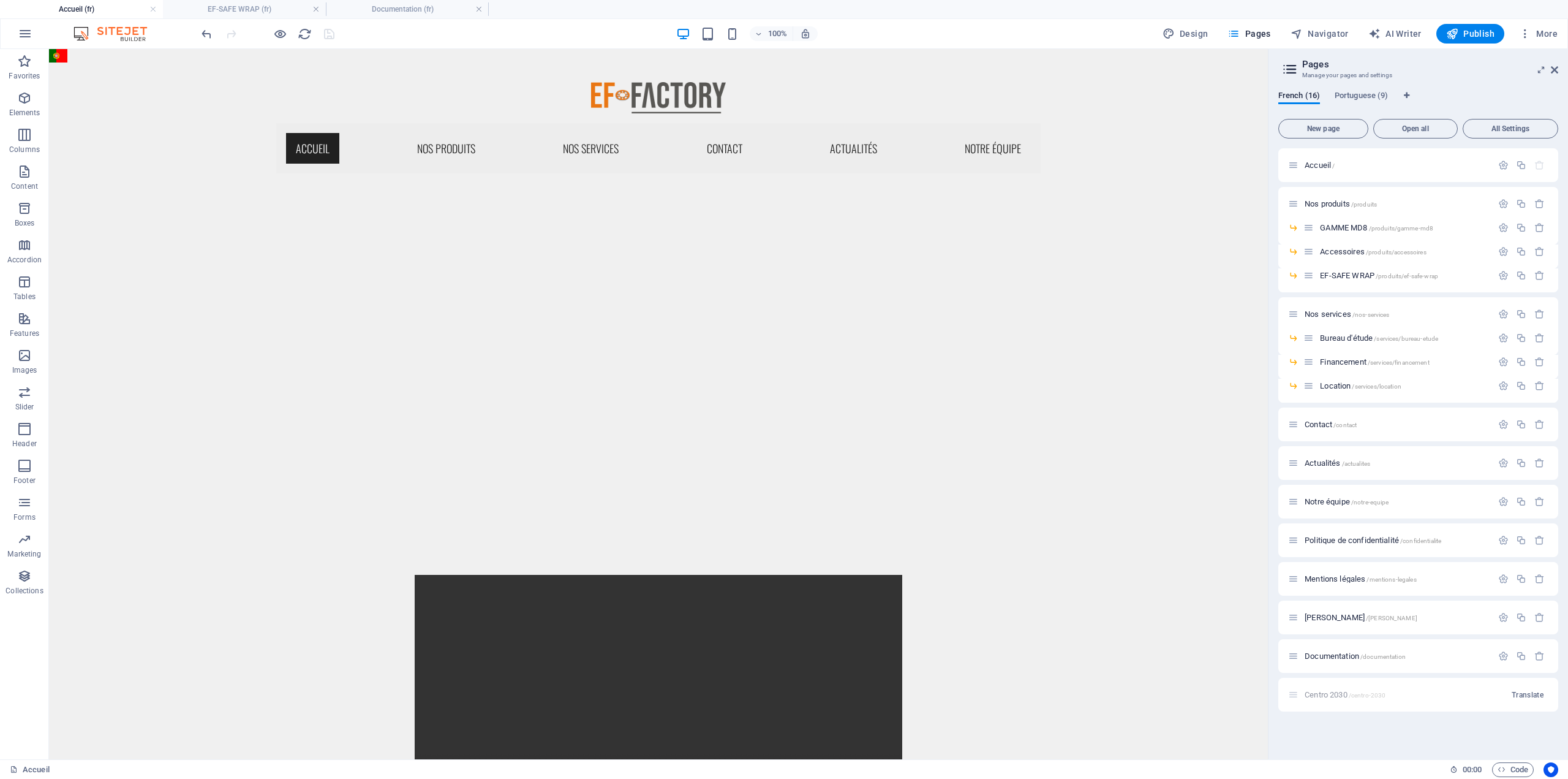
scroll to position [0, 0]
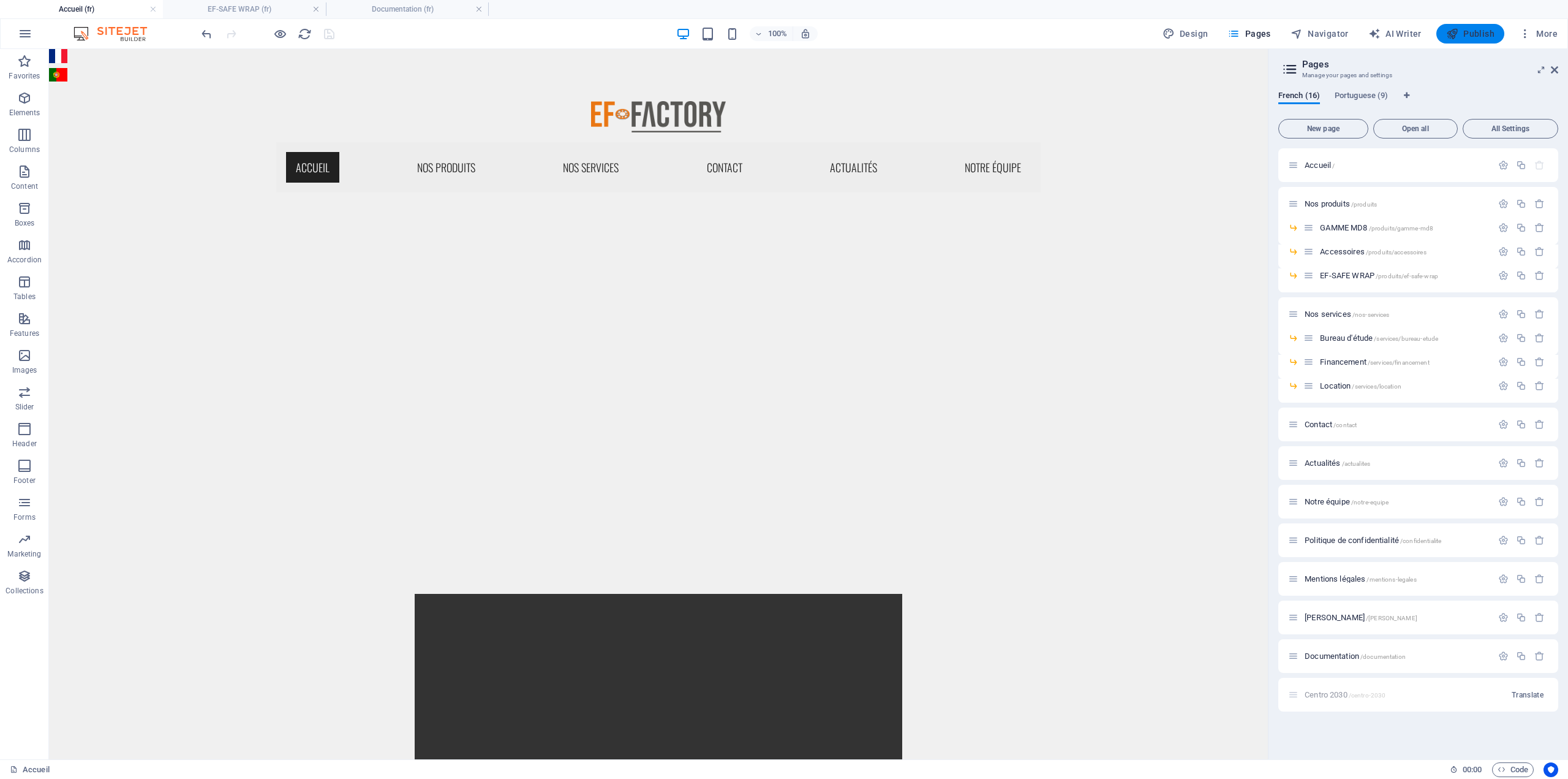
click at [1483, 27] on span "Publish" at bounding box center [1470, 33] width 49 height 12
